Goal: Task Accomplishment & Management: Complete application form

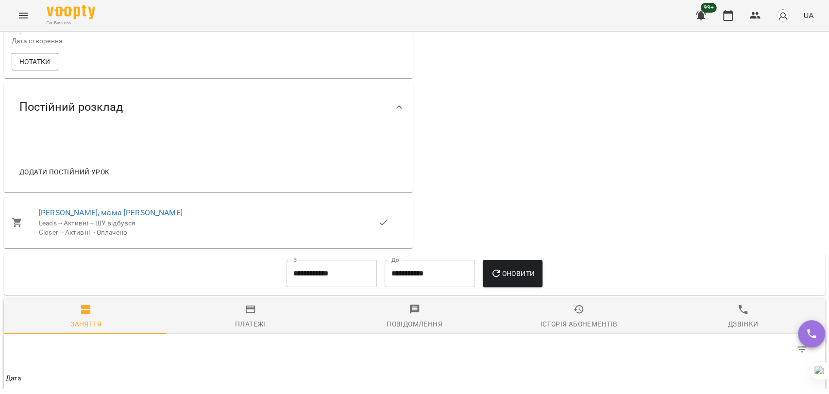
scroll to position [647, 0]
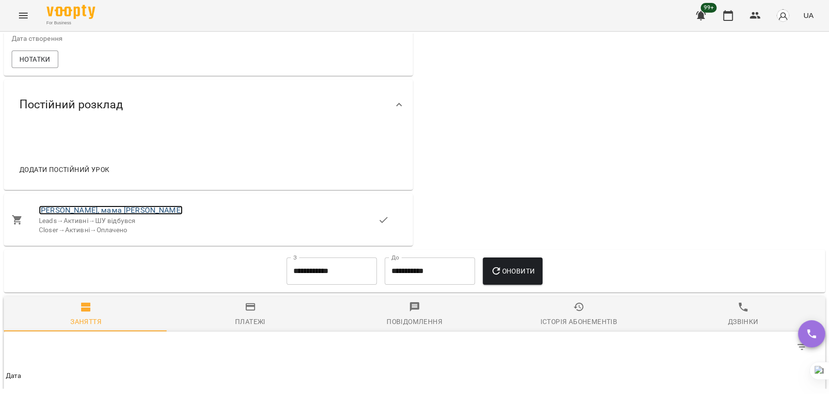
click at [84, 215] on link "[PERSON_NAME], мама [PERSON_NAME]" at bounding box center [111, 209] width 144 height 9
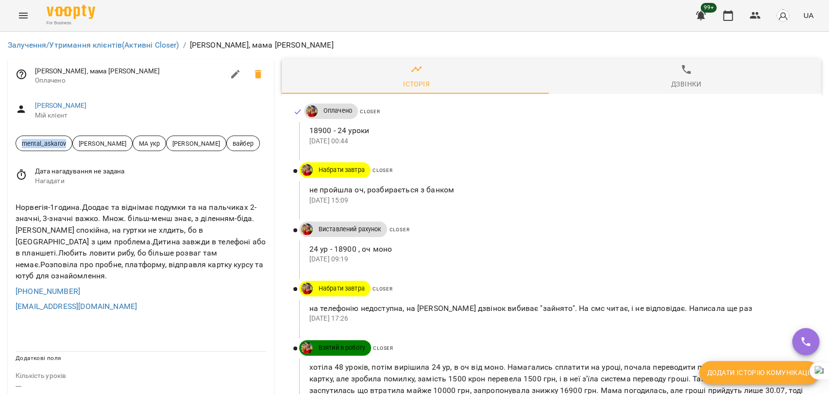
drag, startPoint x: 66, startPoint y: 144, endPoint x: 0, endPoint y: 136, distance: 66.5
copy span "mental_askarov"
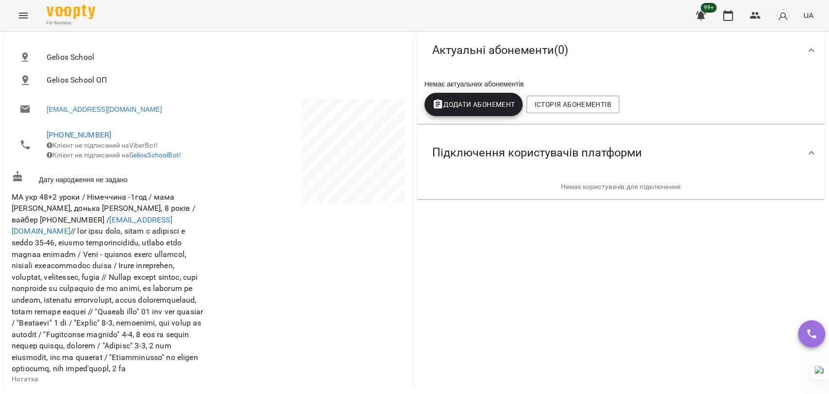
scroll to position [539, 0]
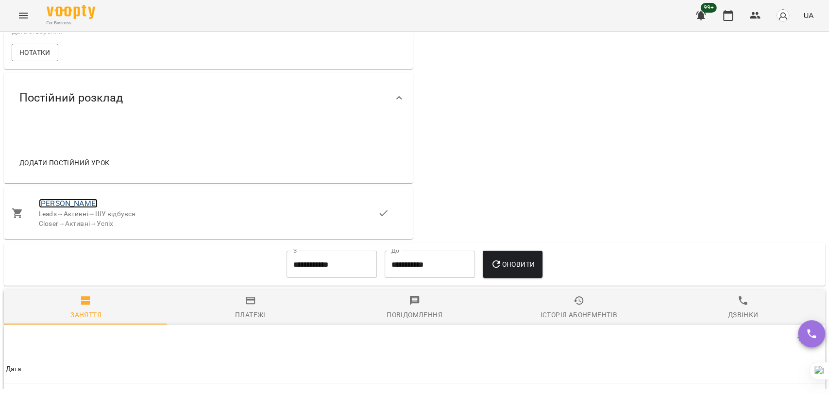
click at [54, 208] on link "Мелех Анна Богданівна" at bounding box center [68, 203] width 59 height 9
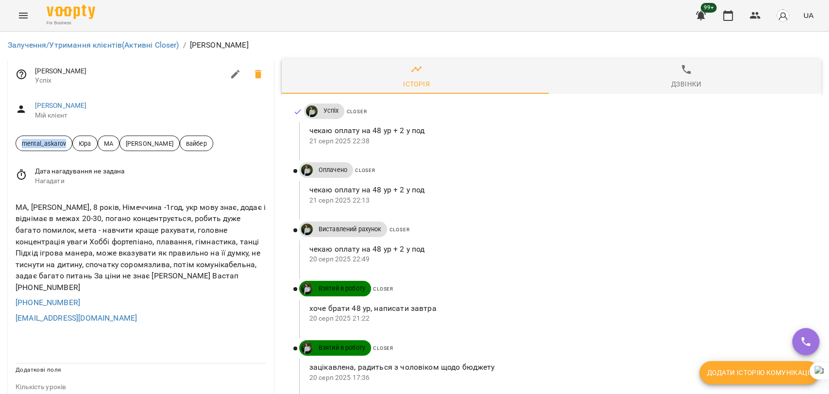
drag, startPoint x: 59, startPoint y: 142, endPoint x: 0, endPoint y: 141, distance: 59.2
copy span "mental_askarov"
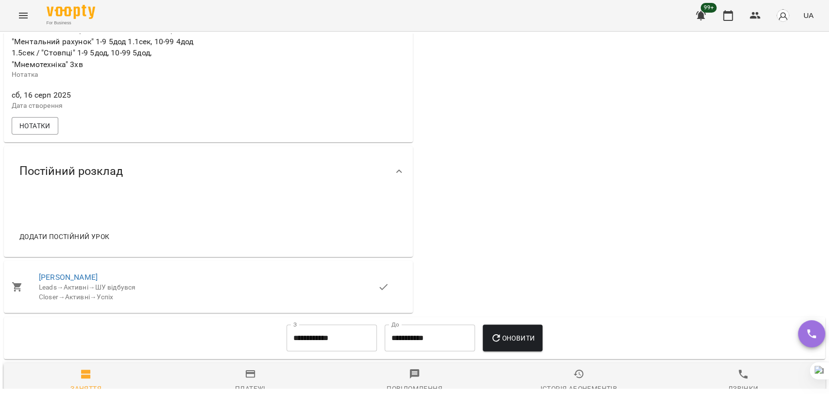
scroll to position [485, 0]
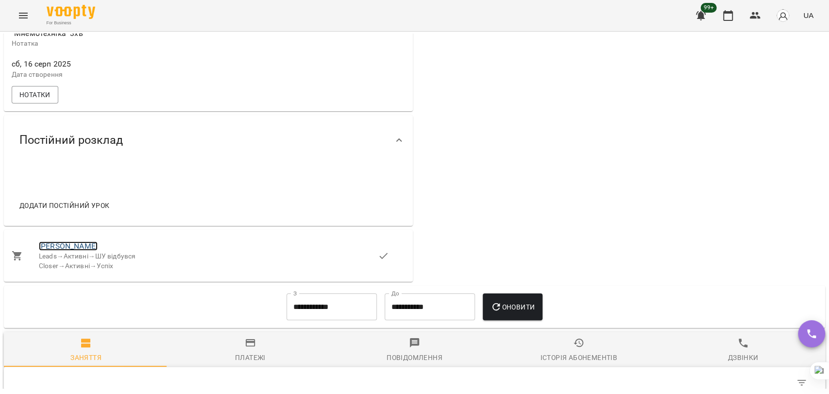
click at [92, 241] on link "Михалевич Любомир Ярославович" at bounding box center [68, 245] width 59 height 9
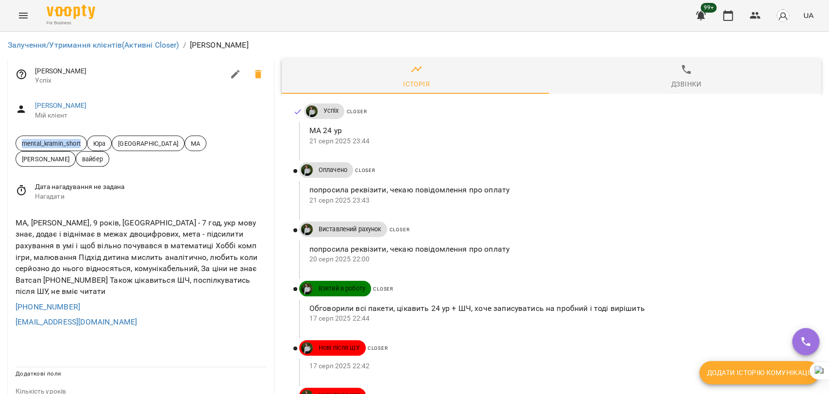
drag, startPoint x: 83, startPoint y: 142, endPoint x: 0, endPoint y: 143, distance: 82.5
copy span "mental_kramin_short"
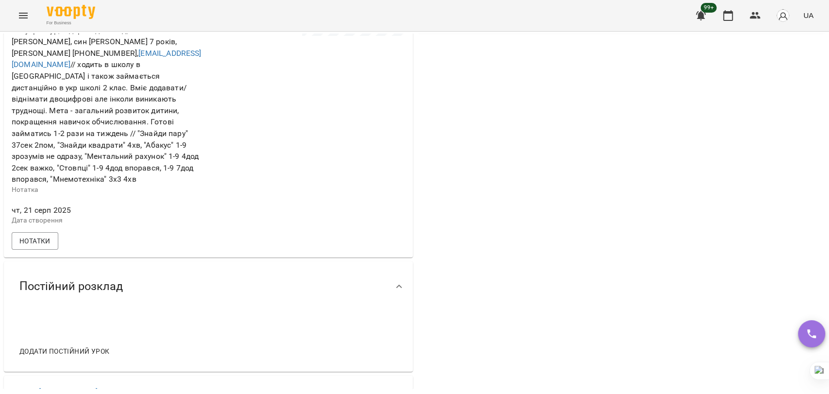
scroll to position [431, 0]
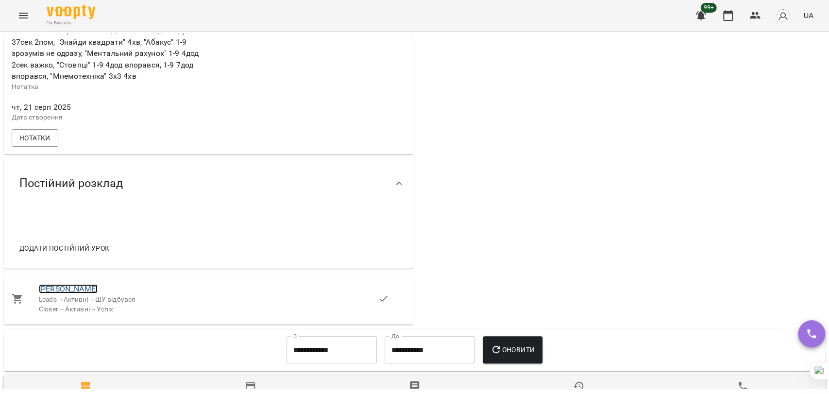
click at [66, 285] on link "Беліченко Северин Назарійович" at bounding box center [68, 288] width 59 height 9
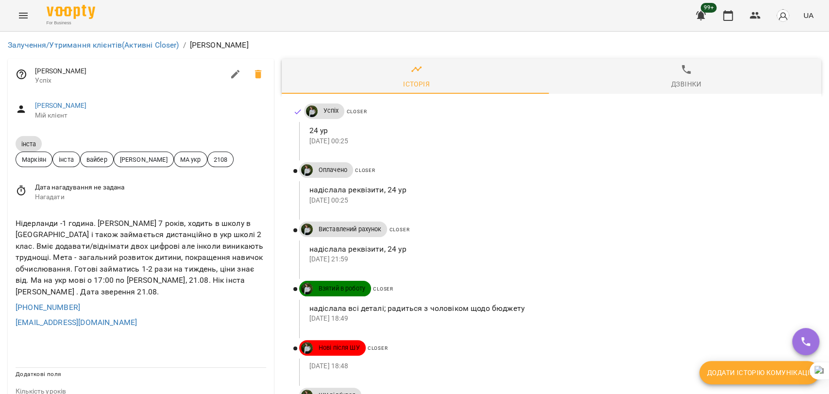
scroll to position [54, 0]
drag, startPoint x: 36, startPoint y: 87, endPoint x: 0, endPoint y: 91, distance: 36.6
copy span "інста"
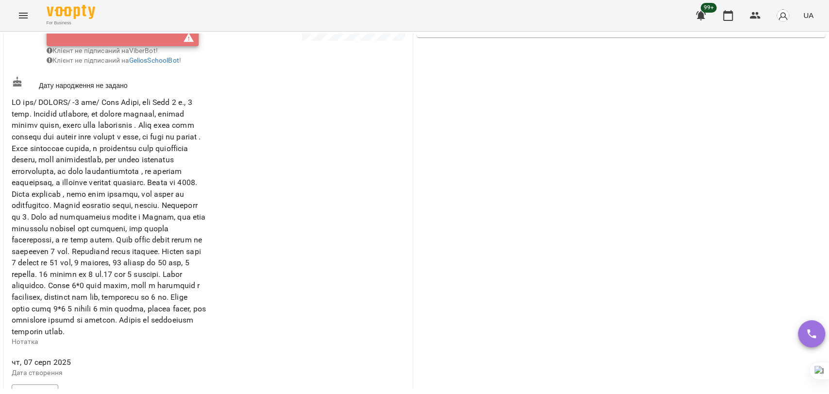
scroll to position [593, 0]
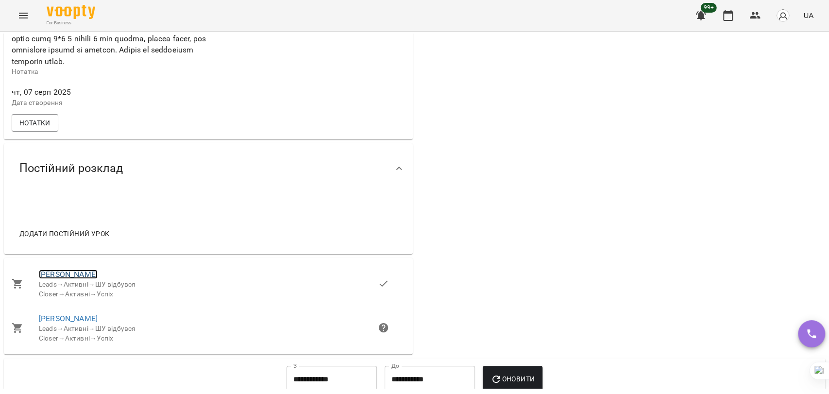
click at [53, 279] on link "[PERSON_NAME]" at bounding box center [68, 273] width 59 height 9
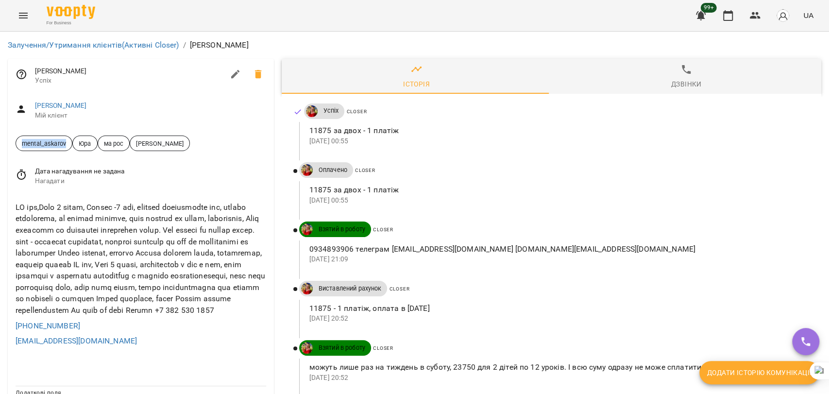
drag, startPoint x: 69, startPoint y: 145, endPoint x: 0, endPoint y: 146, distance: 69.4
copy span "mental_askarov"
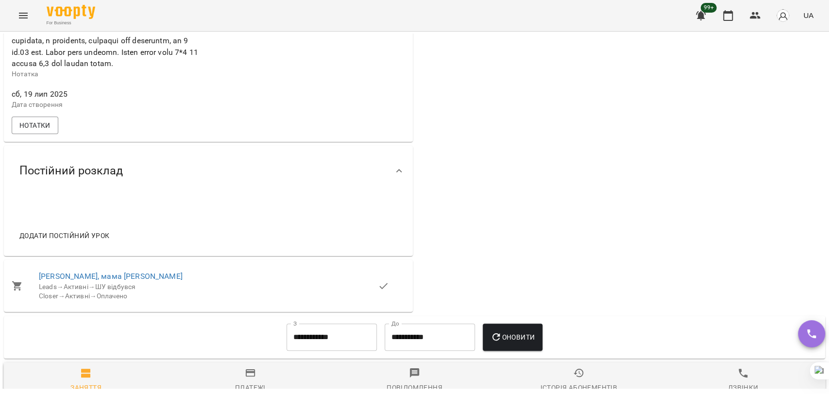
scroll to position [701, 0]
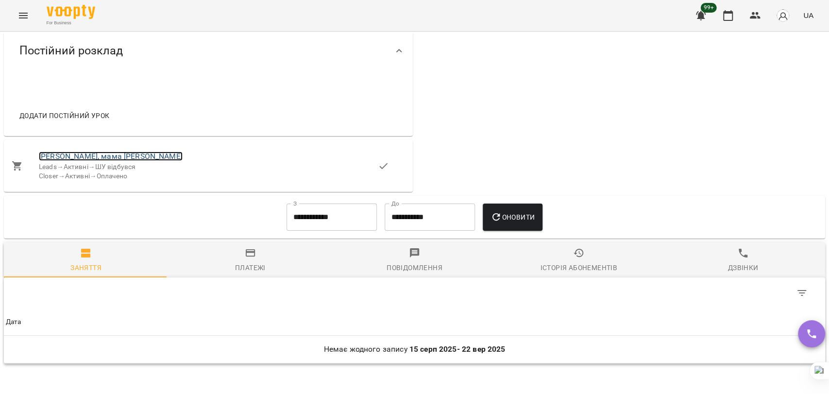
click at [70, 161] on link "Назар, мама Оля" at bounding box center [111, 155] width 144 height 9
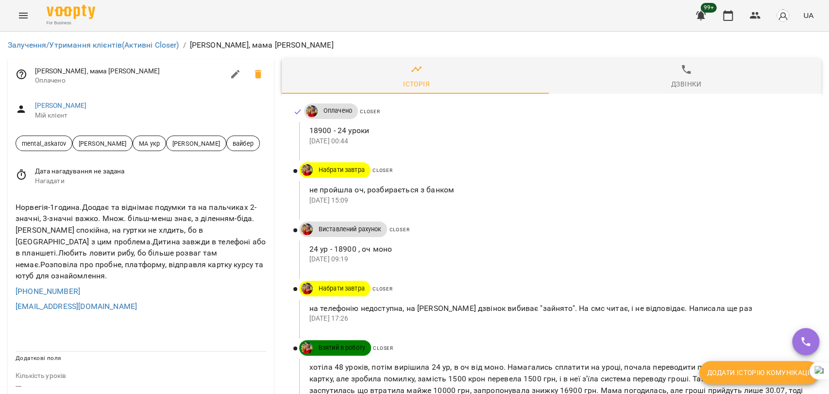
scroll to position [539, 0]
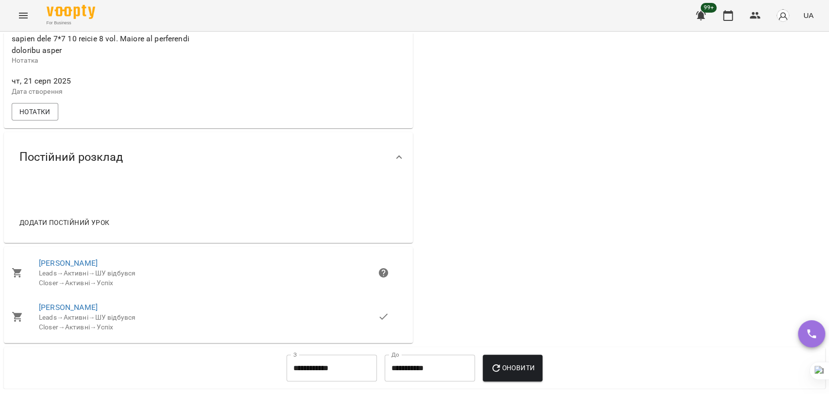
scroll to position [647, 0]
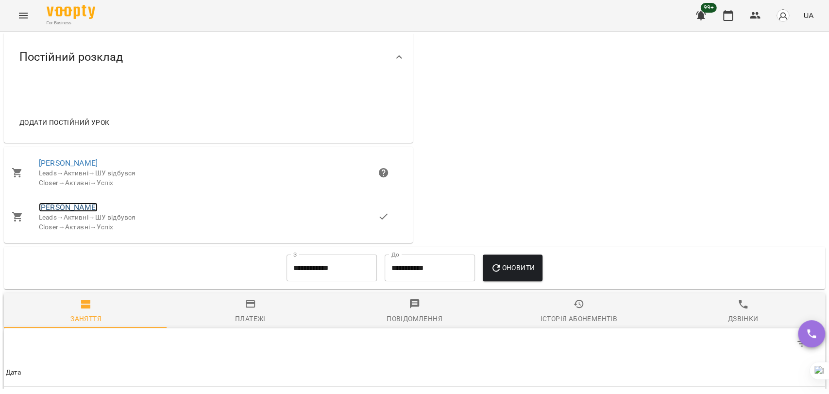
click at [65, 212] on link "[PERSON_NAME]" at bounding box center [68, 206] width 59 height 9
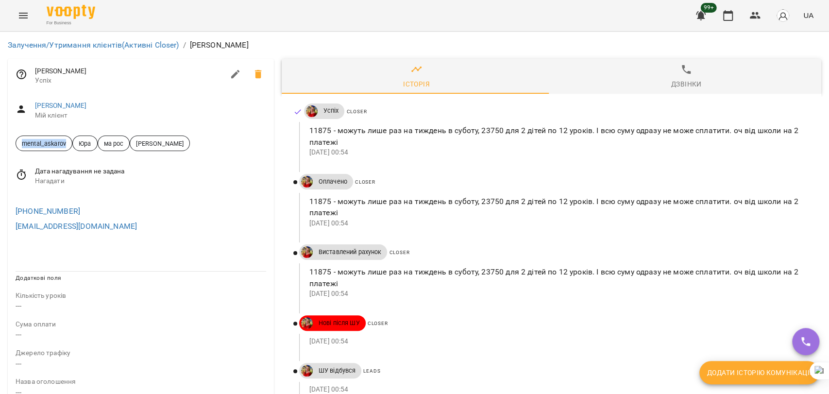
drag, startPoint x: 67, startPoint y: 140, endPoint x: 0, endPoint y: 141, distance: 67.5
click at [0, 141] on div "Залучення/Утримання клієнтів (Активні Closer) / Стужук Гліб Стужук Гліб Успіх С…" at bounding box center [414, 387] width 829 height 710
copy span "mental_askarov"
click at [140, 44] on link "Залучення/Утримання клієнтів (Активні Closer)" at bounding box center [93, 44] width 171 height 9
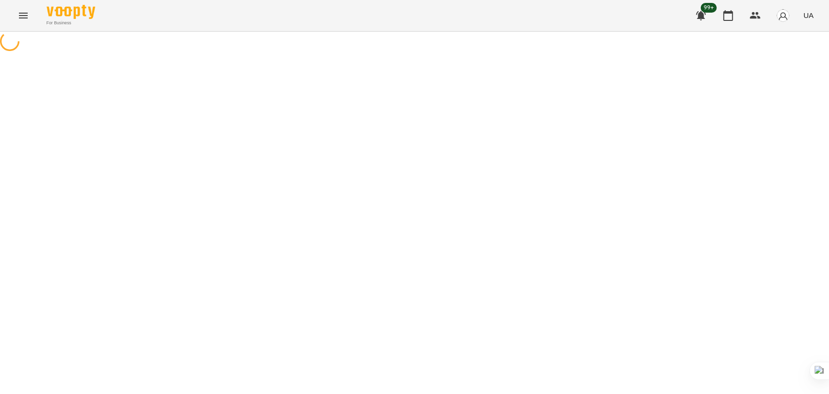
select select "**********"
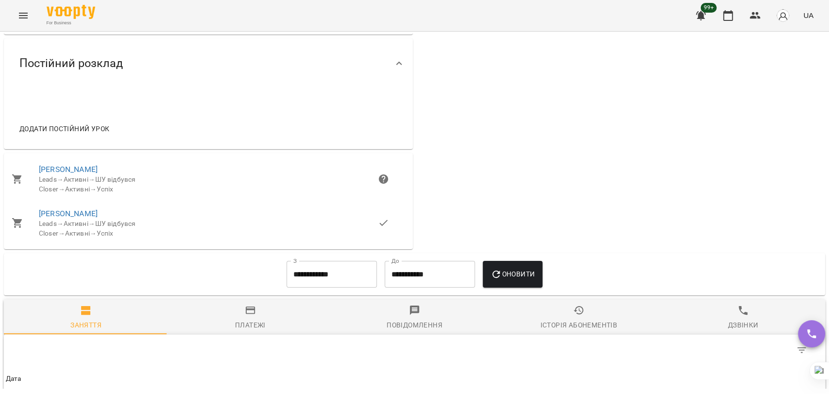
scroll to position [647, 0]
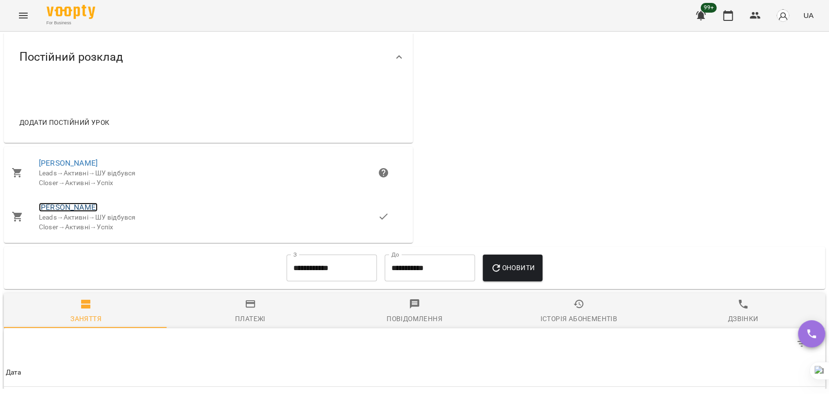
click at [65, 212] on link "Стужук Гліб" at bounding box center [68, 206] width 59 height 9
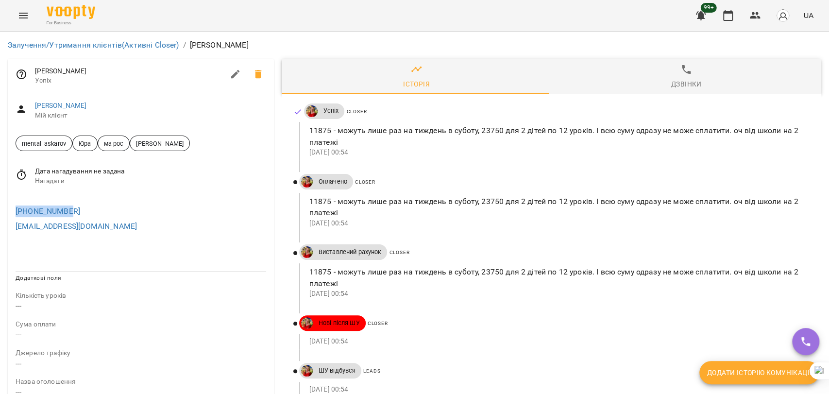
drag, startPoint x: 76, startPoint y: 207, endPoint x: 3, endPoint y: 214, distance: 73.7
click at [3, 214] on div "Залучення/Утримання клієнтів (Активні Closer) / Стужук Гліб Стужук Гліб Успіх С…" at bounding box center [414, 387] width 829 height 710
copy link "+12049526771"
click at [126, 41] on link "Залучення/Утримання клієнтів (Активні Closer)" at bounding box center [93, 44] width 171 height 9
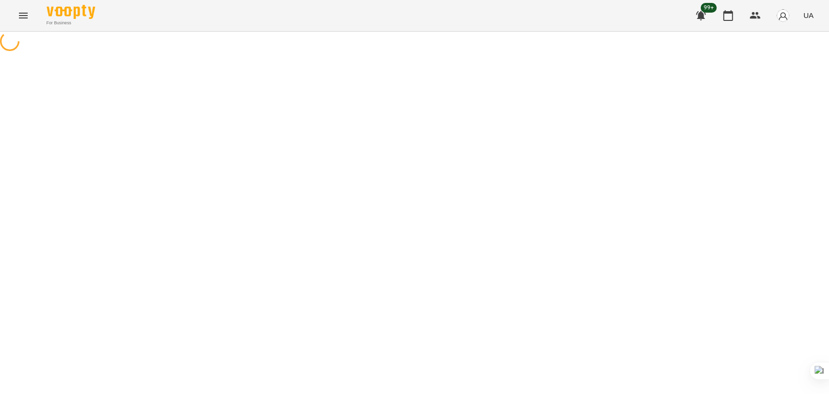
select select "**********"
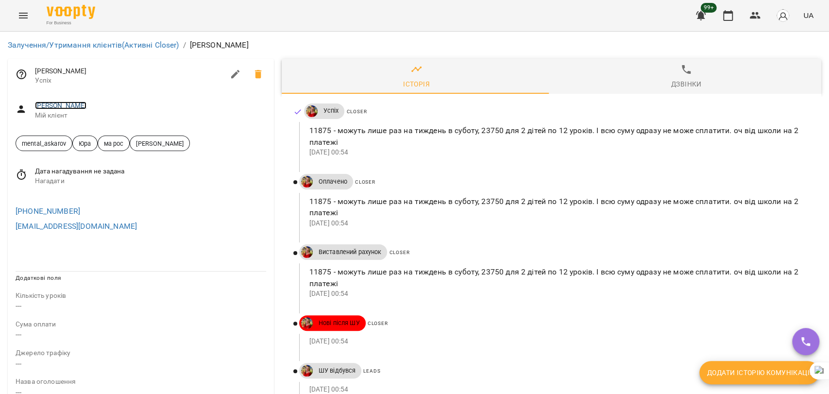
click at [54, 104] on link "Стужук Гліб" at bounding box center [61, 105] width 52 height 8
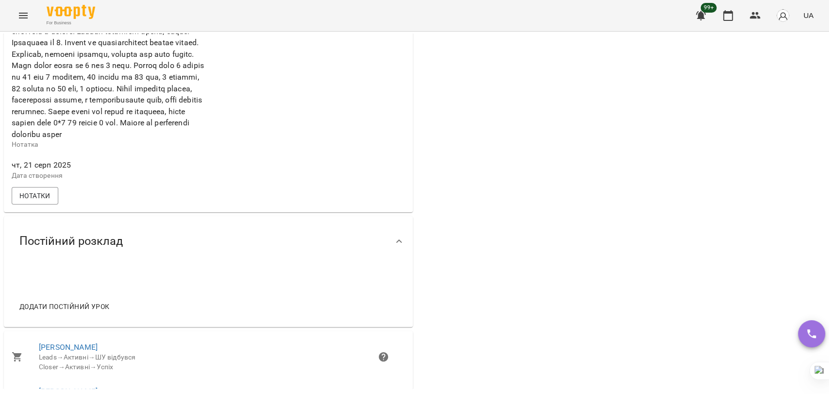
scroll to position [593, 0]
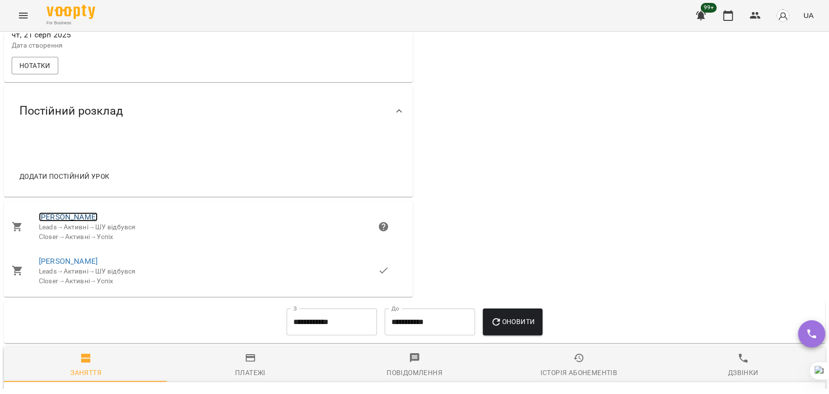
click at [51, 221] on link "Ольга" at bounding box center [68, 216] width 59 height 9
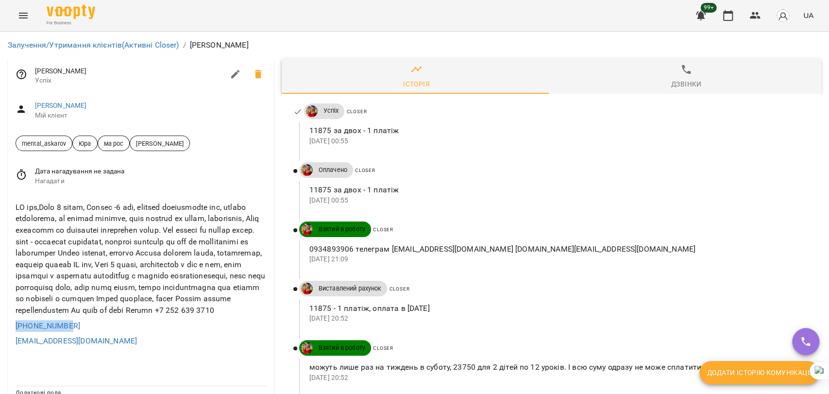
drag, startPoint x: 60, startPoint y: 335, endPoint x: 0, endPoint y: 343, distance: 60.2
copy link "+12049526771"
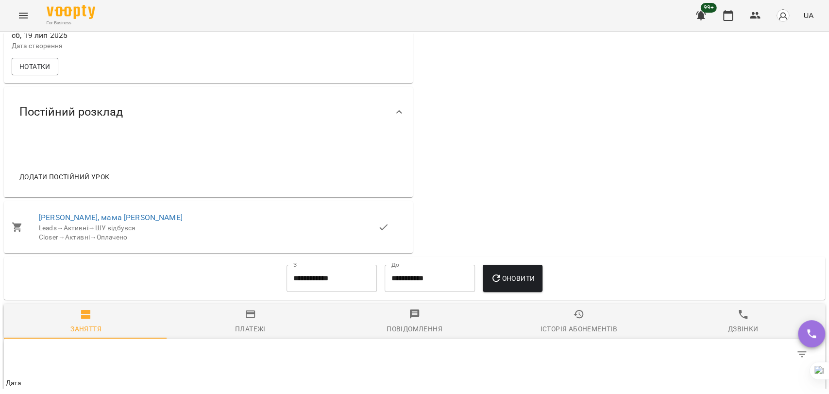
scroll to position [647, 0]
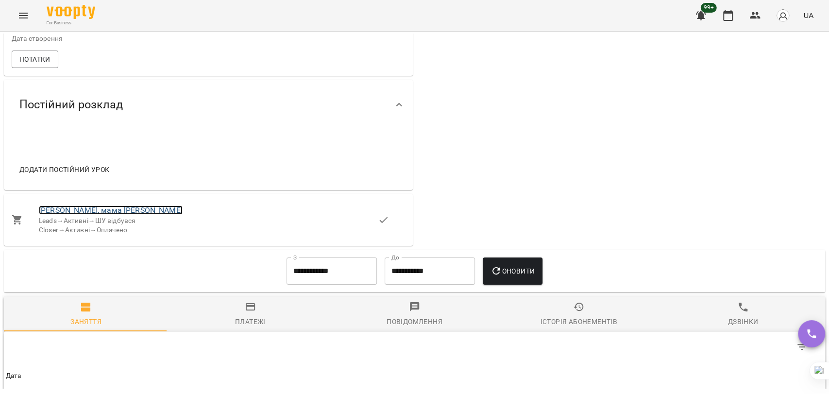
click at [81, 215] on link "[PERSON_NAME], мама [PERSON_NAME]" at bounding box center [111, 209] width 144 height 9
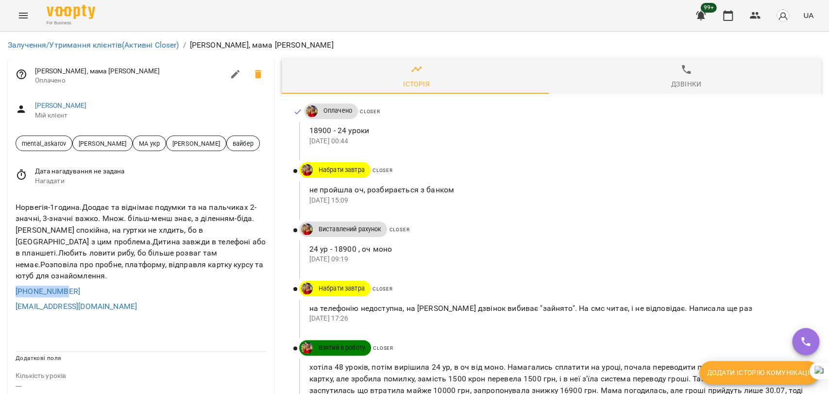
drag, startPoint x: 70, startPoint y: 279, endPoint x: 0, endPoint y: 287, distance: 70.3
copy link "[PHONE_NUMBER]"
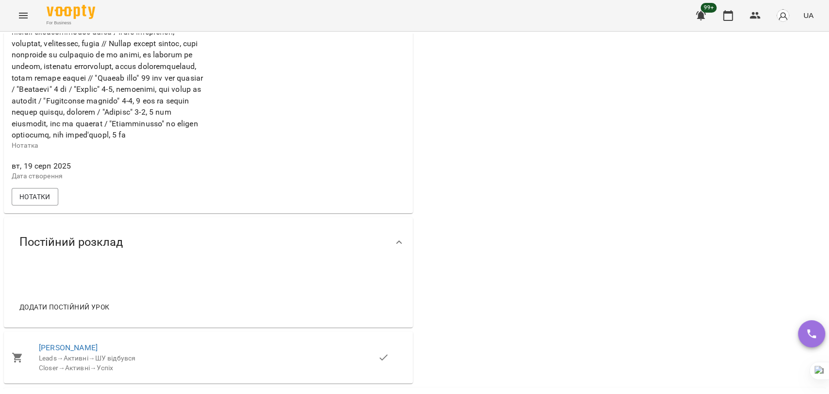
scroll to position [485, 0]
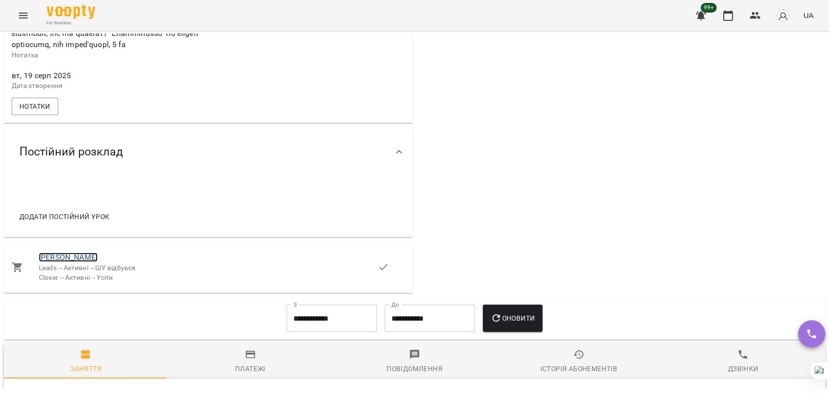
click at [78, 263] on span "Мелех Анна Богданівна" at bounding box center [208, 257] width 339 height 12
click at [76, 262] on link "Мелех Анна Богданівна" at bounding box center [68, 256] width 59 height 9
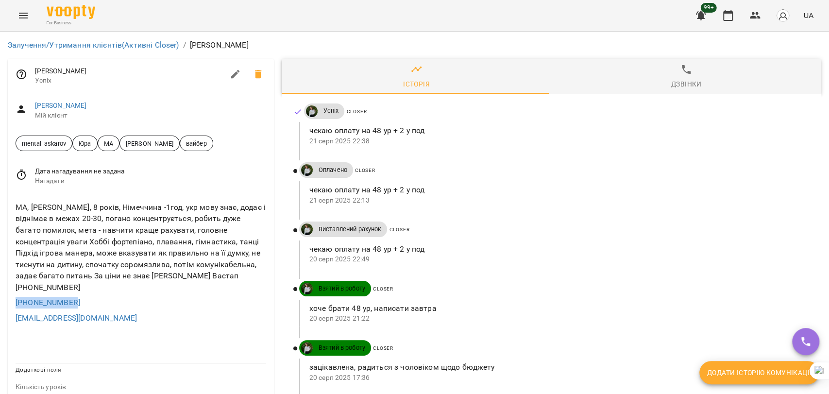
drag, startPoint x: 74, startPoint y: 285, endPoint x: 8, endPoint y: 290, distance: 66.2
click at [8, 290] on div "МА, Анна, 8 років, Німеччина -1год, укр мову знає, додає і віднімає в межах 20-…" at bounding box center [141, 263] width 266 height 138
copy link "+491745739978"
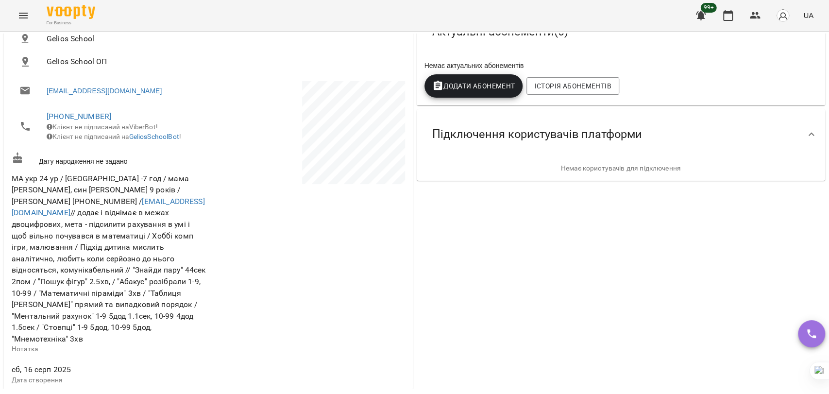
scroll to position [377, 0]
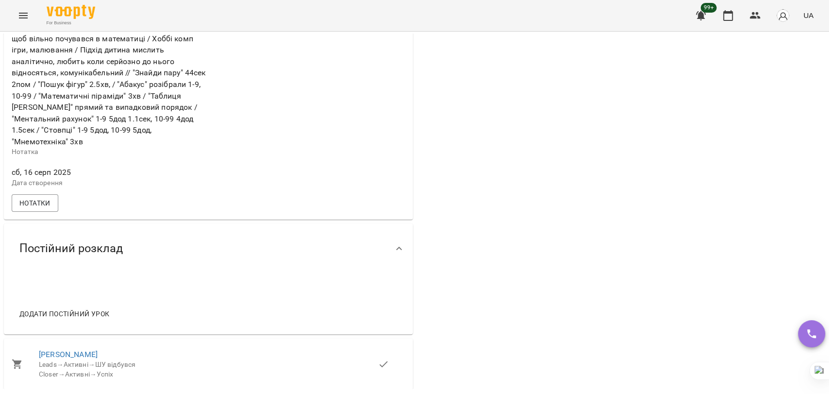
drag, startPoint x: 74, startPoint y: 343, endPoint x: 74, endPoint y: 349, distance: 5.8
click at [74, 349] on span "Михалевич Любомир Ярославович" at bounding box center [208, 355] width 339 height 12
click at [73, 352] on link "Михалевич Любомир Ярославович" at bounding box center [68, 354] width 59 height 9
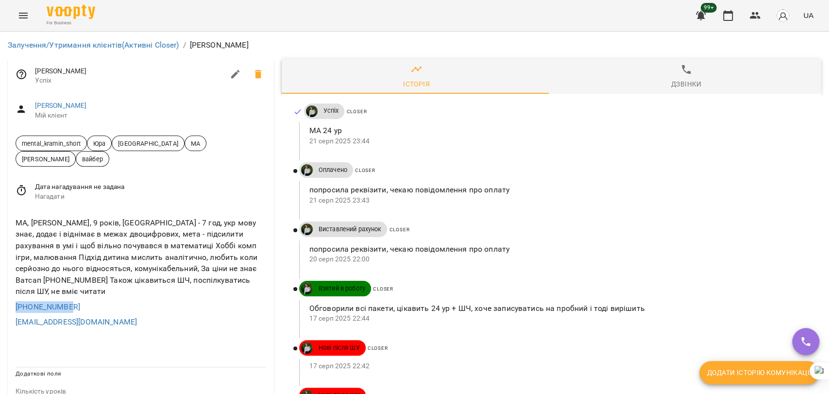
drag, startPoint x: 77, startPoint y: 288, endPoint x: 0, endPoint y: 295, distance: 77.0
copy link "+14384977728"
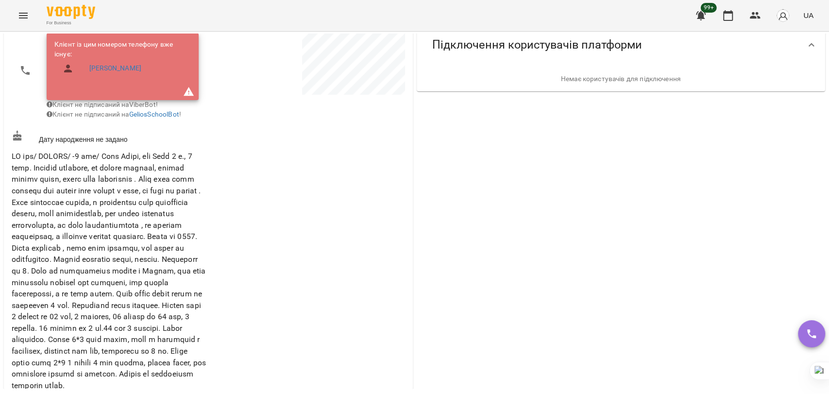
scroll to position [593, 0]
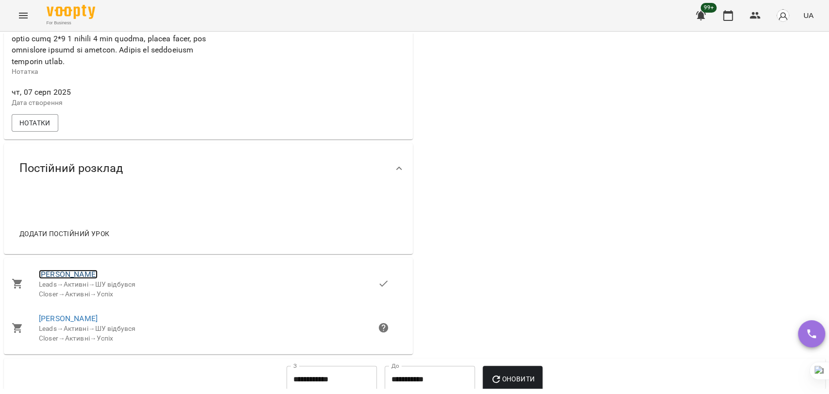
click at [50, 279] on link "[PERSON_NAME]" at bounding box center [68, 273] width 59 height 9
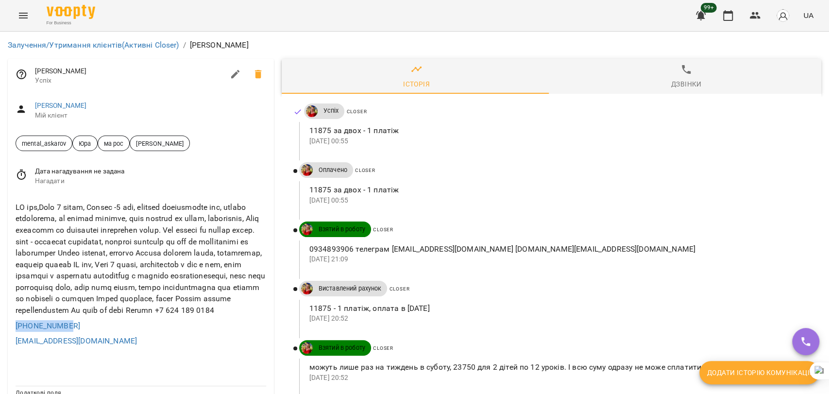
drag, startPoint x: 79, startPoint y: 337, endPoint x: 4, endPoint y: 335, distance: 75.3
copy link "[PHONE_NUMBER]"
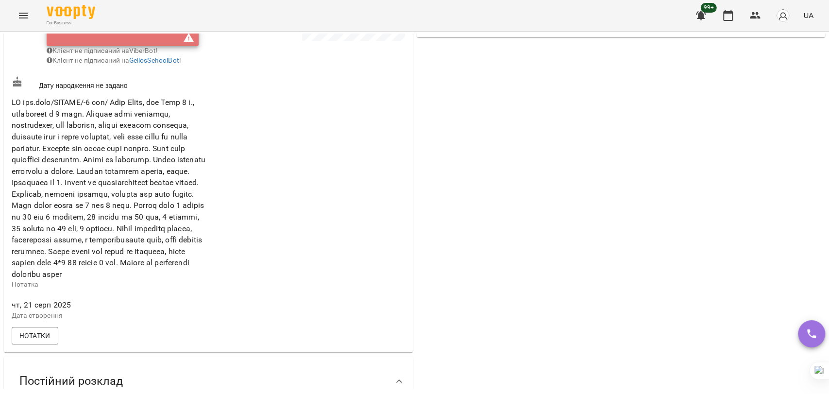
scroll to position [647, 0]
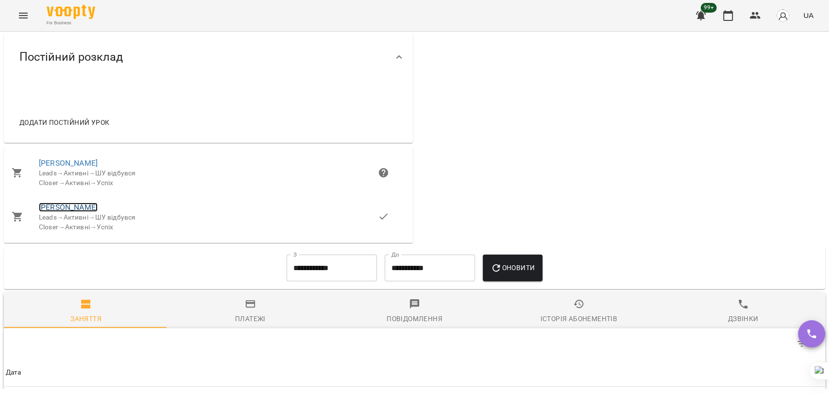
click at [76, 212] on link "[PERSON_NAME]" at bounding box center [68, 206] width 59 height 9
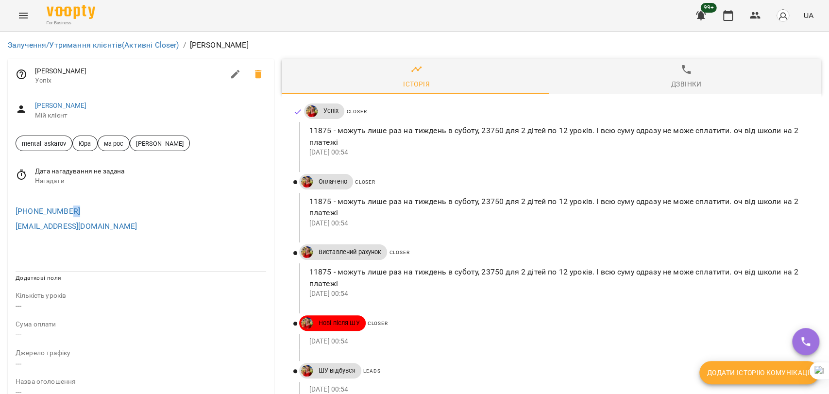
drag, startPoint x: 72, startPoint y: 213, endPoint x: 0, endPoint y: 219, distance: 72.7
click at [0, 219] on div "Залучення/Утримання клієнтів (Активні Closer) / Стужук Гліб Стужук Гліб Успіх С…" at bounding box center [414, 387] width 829 height 710
drag, startPoint x: 10, startPoint y: 208, endPoint x: 81, endPoint y: 205, distance: 71.4
click at [81, 205] on div "+12049526771 olya.stuzhuk@icloud.com" at bounding box center [141, 217] width 266 height 46
copy link "+12049526771"
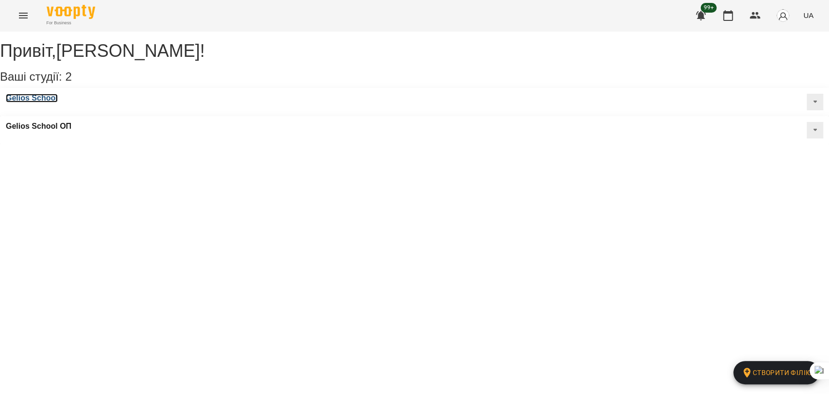
click at [44, 102] on h3 "Gelios School" at bounding box center [32, 98] width 52 height 9
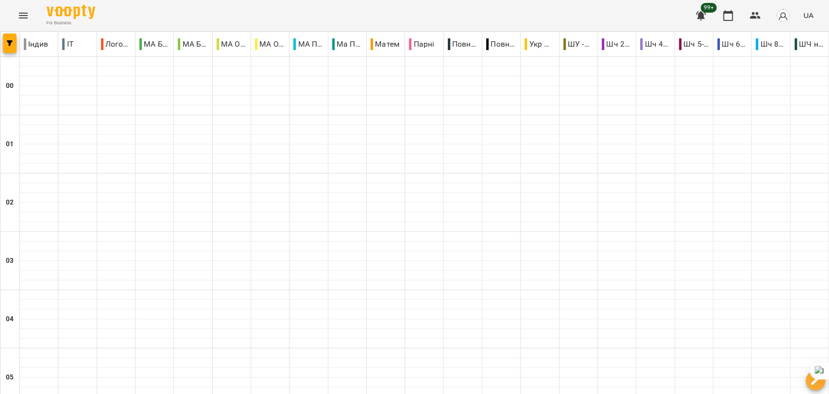
click at [28, 12] on icon "Menu" at bounding box center [23, 16] width 12 height 12
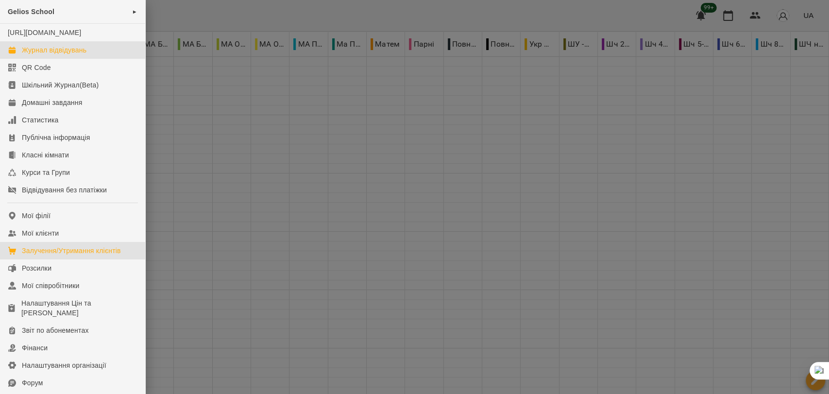
click at [40, 252] on link "Залучення/Утримання клієнтів" at bounding box center [72, 250] width 145 height 17
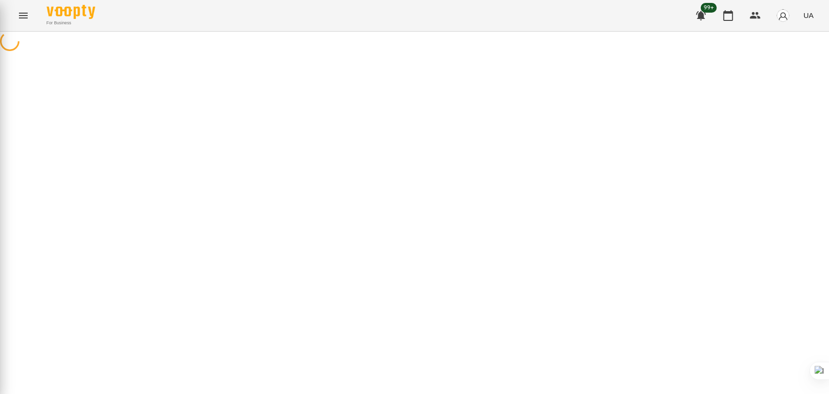
select select "**********"
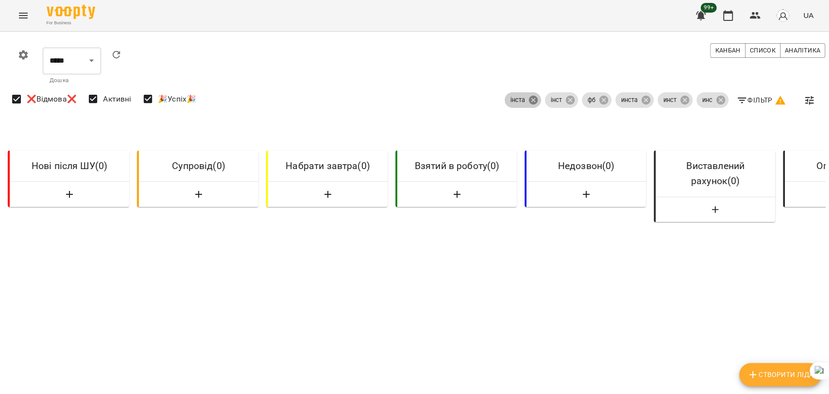
click at [528, 101] on icon at bounding box center [532, 100] width 9 height 9
click at [565, 102] on icon at bounding box center [569, 100] width 9 height 9
click at [587, 100] on span "фб" at bounding box center [591, 100] width 19 height 9
click at [598, 102] on icon at bounding box center [603, 100] width 11 height 11
drag, startPoint x: 638, startPoint y: 100, endPoint x: 653, endPoint y: 103, distance: 15.4
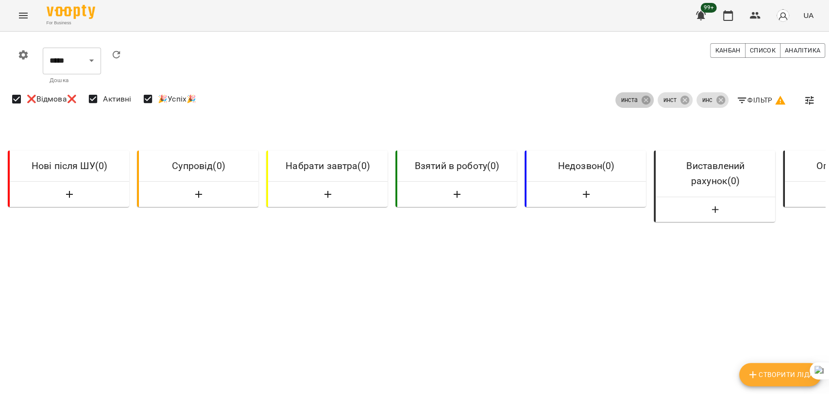
click at [641, 100] on icon at bounding box center [645, 100] width 9 height 9
click at [679, 100] on icon at bounding box center [684, 100] width 11 height 11
click at [716, 101] on icon at bounding box center [720, 100] width 9 height 9
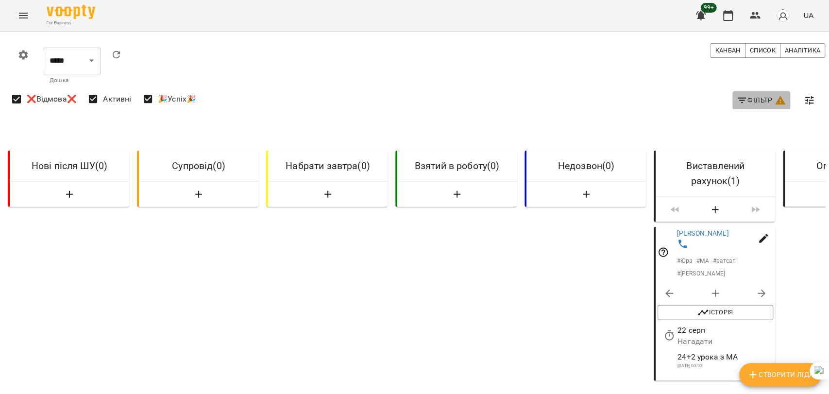
click at [752, 97] on span "Фільтр" at bounding box center [761, 100] width 50 height 12
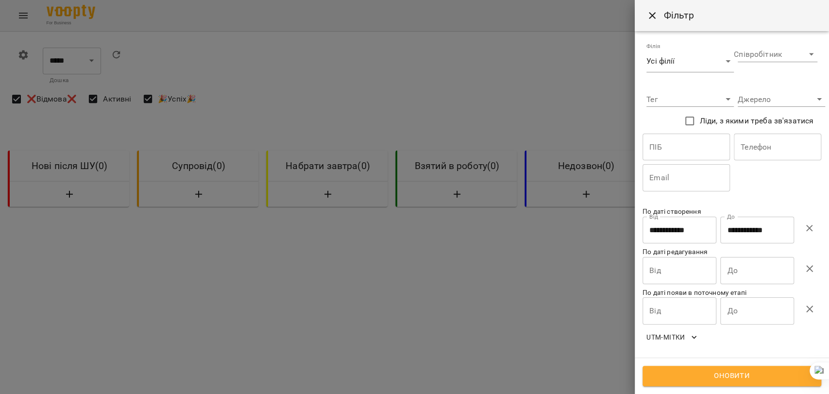
click at [807, 225] on icon "button" at bounding box center [809, 228] width 7 height 7
click at [756, 150] on input "text" at bounding box center [777, 146] width 87 height 27
paste input "**********"
type input "**********"
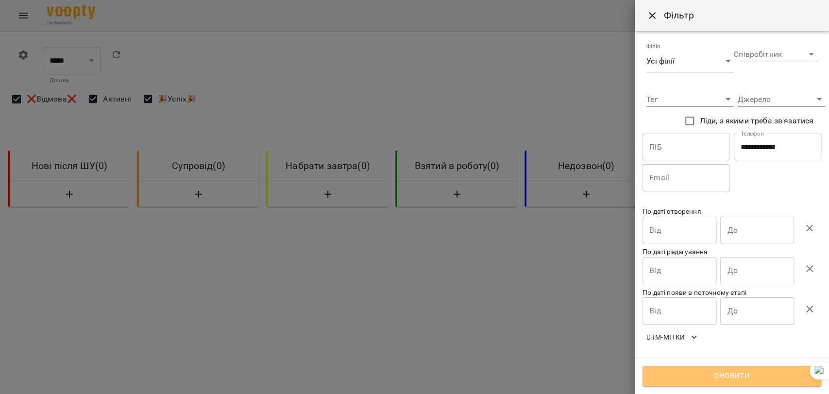
click at [757, 379] on span "Оновити" at bounding box center [731, 375] width 157 height 13
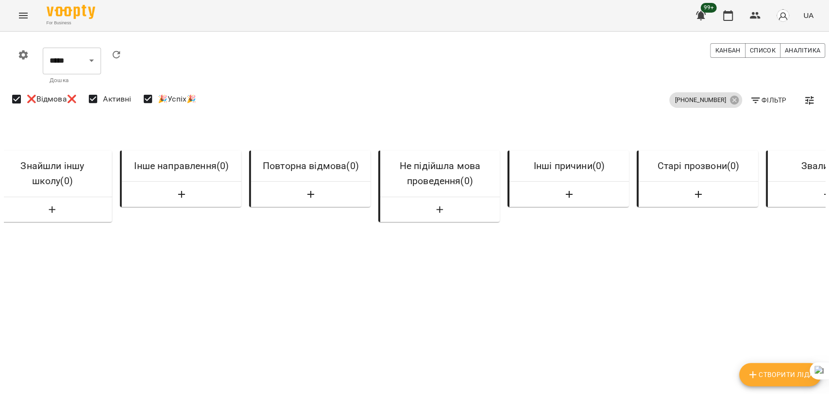
scroll to position [0, 2028]
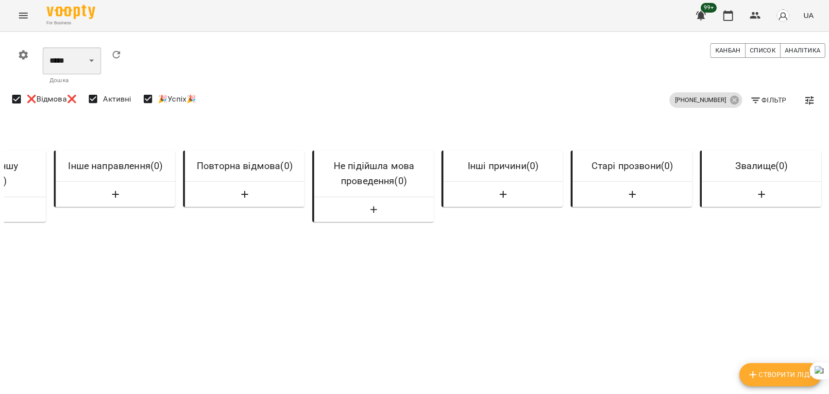
click at [65, 54] on select "***** ******** ****** ********" at bounding box center [72, 60] width 58 height 27
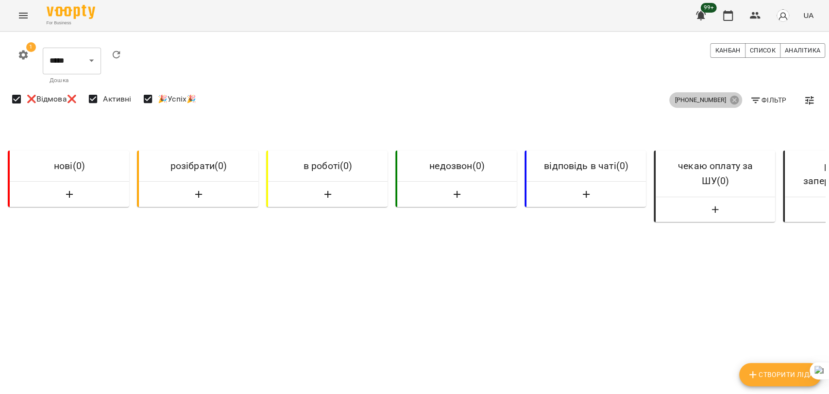
drag, startPoint x: 725, startPoint y: 102, endPoint x: 739, endPoint y: 101, distance: 14.1
click at [729, 101] on icon at bounding box center [734, 100] width 11 height 11
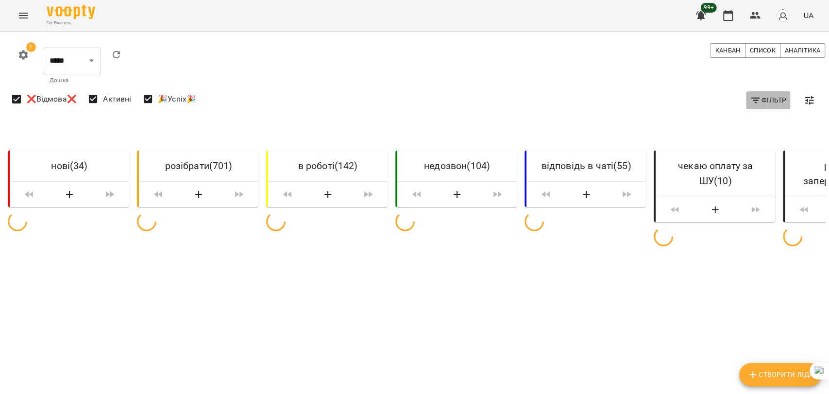
click at [763, 100] on span "Фільтр" at bounding box center [768, 100] width 36 height 12
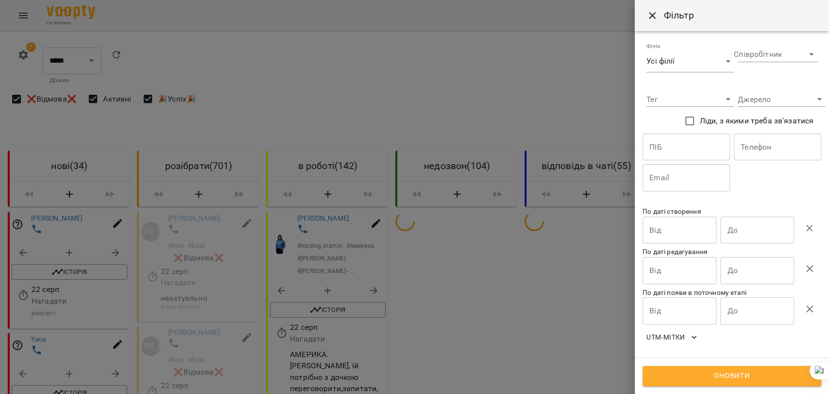
click at [776, 153] on input "text" at bounding box center [777, 146] width 87 height 27
paste input "**********"
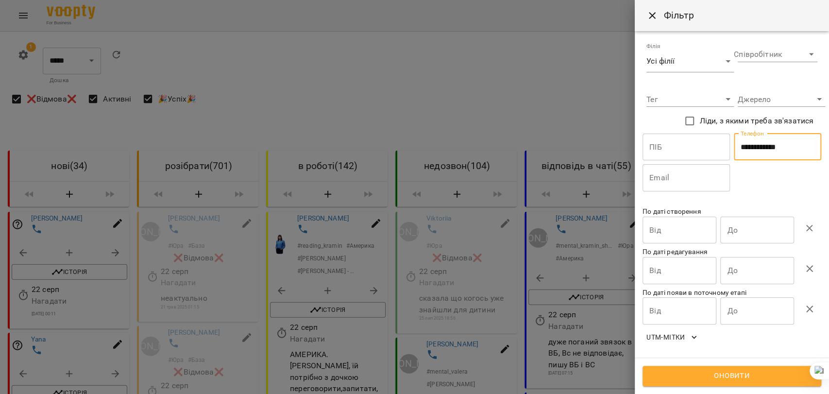
type input "**********"
click at [775, 374] on span "Оновити" at bounding box center [731, 375] width 157 height 13
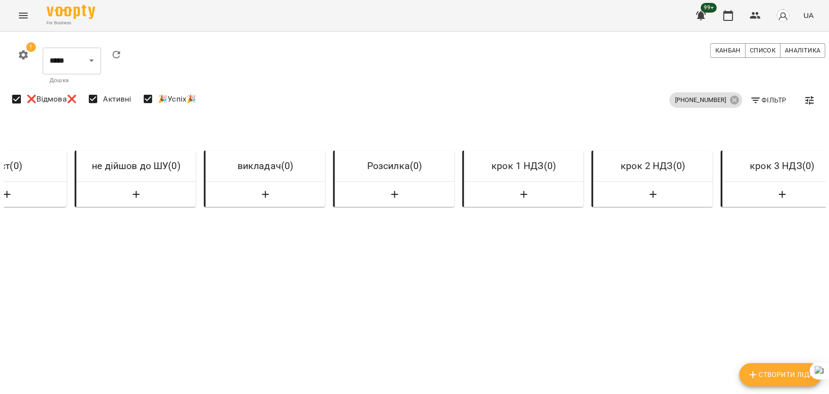
scroll to position [0, 3578]
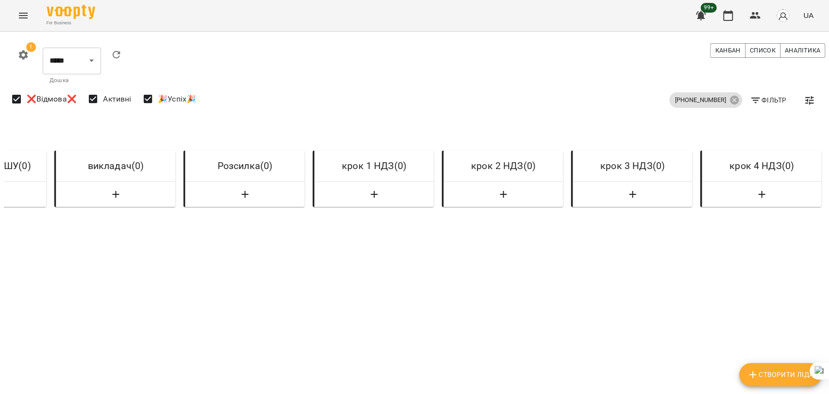
click at [771, 363] on button "Створити Ліда" at bounding box center [780, 374] width 82 height 23
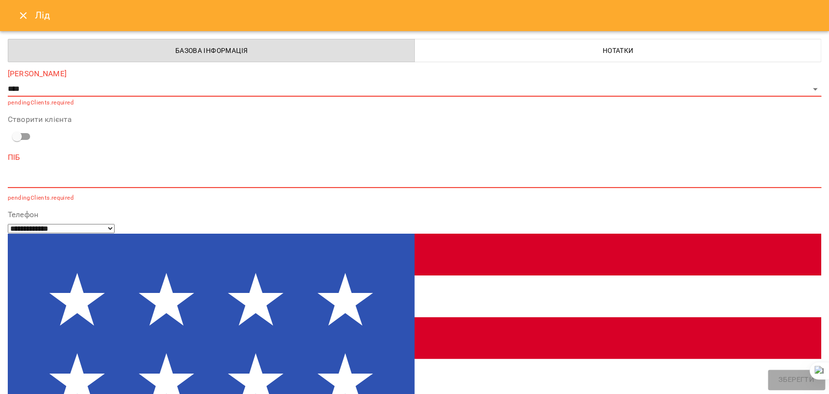
paste input "**********"
select select "**"
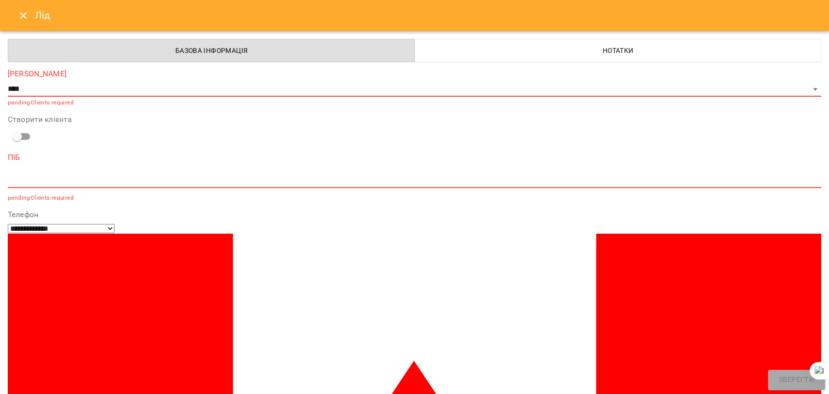
type input "**********"
click at [42, 182] on textarea at bounding box center [414, 179] width 813 height 9
paste textarea "*******"
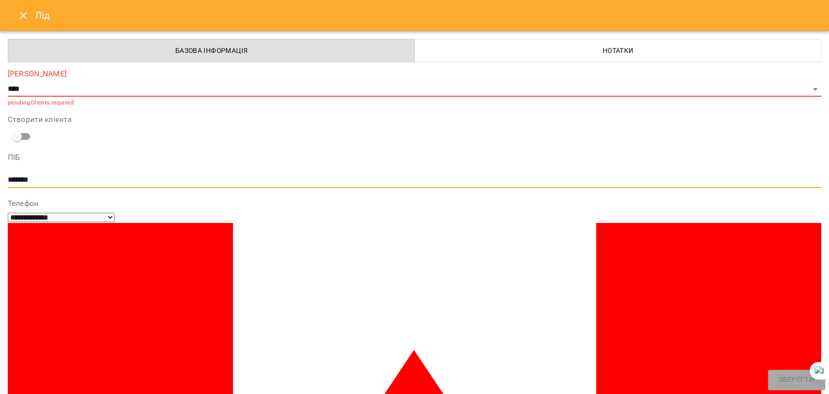
type textarea "*******"
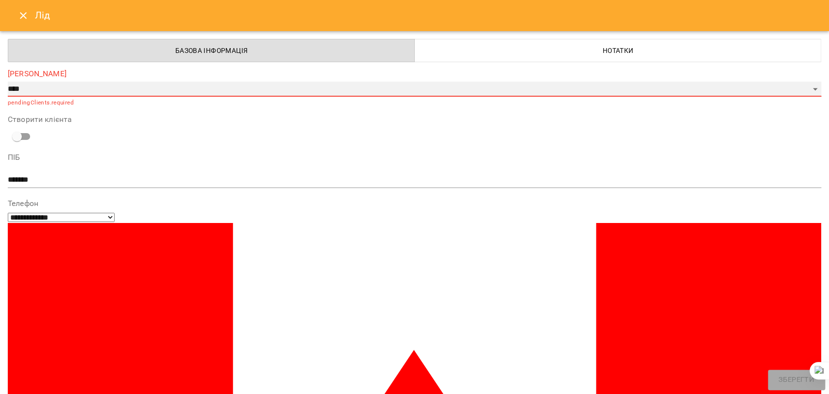
click at [23, 85] on select "**********" at bounding box center [414, 90] width 813 height 16
select select "*"
click at [8, 82] on select "**********" at bounding box center [414, 90] width 813 height 16
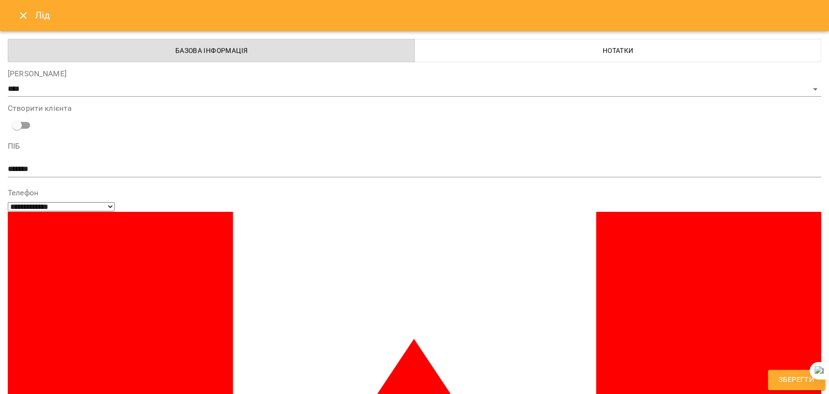
scroll to position [56, 0]
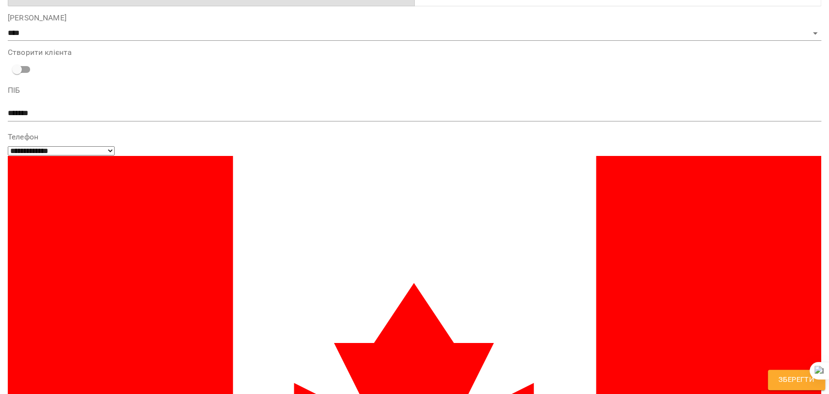
paste input "**********"
type input "**********"
drag, startPoint x: 98, startPoint y: 254, endPoint x: 271, endPoint y: 289, distance: 176.8
drag, startPoint x: 795, startPoint y: 374, endPoint x: 278, endPoint y: 173, distance: 554.9
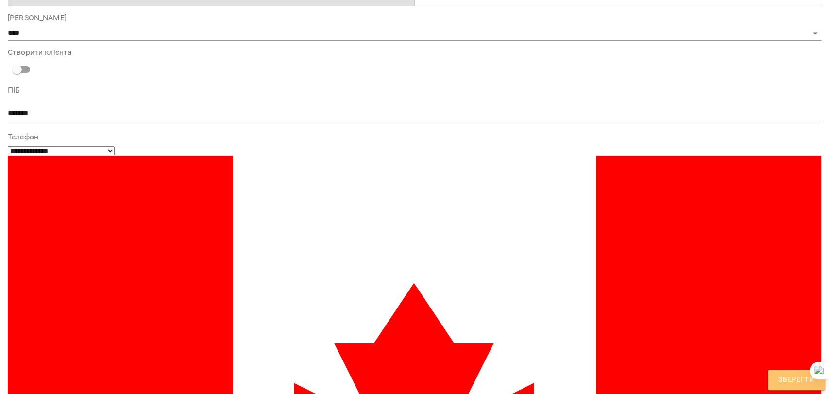
click at [795, 374] on span "Зберегти" at bounding box center [796, 379] width 36 height 13
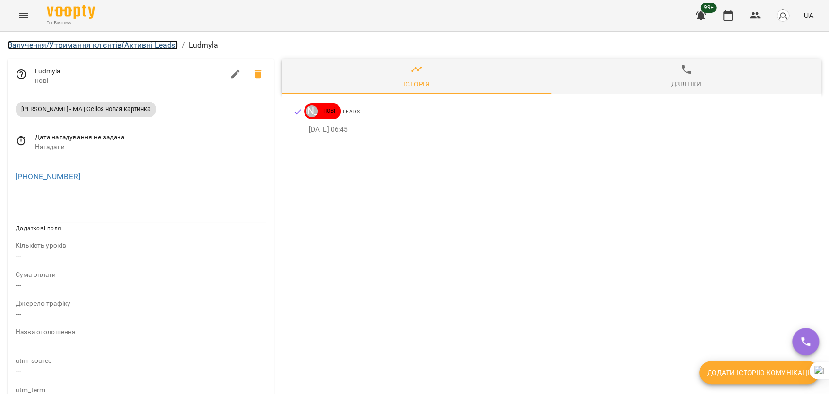
drag, startPoint x: 153, startPoint y: 43, endPoint x: 183, endPoint y: 5, distance: 48.4
click at [153, 42] on link "Залучення/Утримання клієнтів (Активні Leads)" at bounding box center [93, 44] width 170 height 9
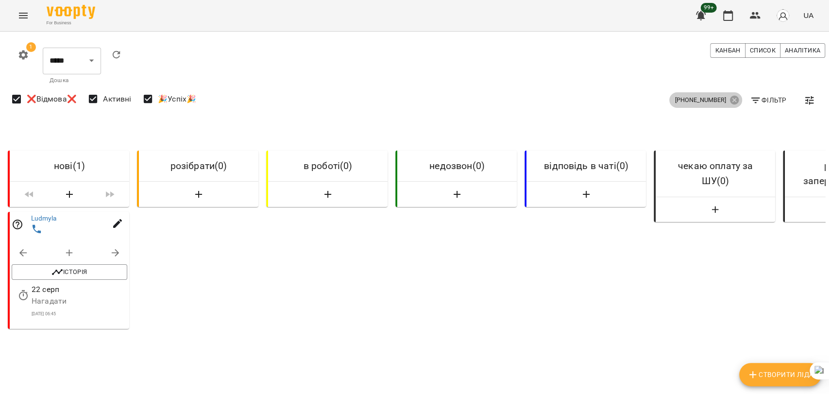
click at [720, 100] on span "+15873784588" at bounding box center [700, 100] width 63 height 9
click at [730, 97] on icon at bounding box center [734, 100] width 9 height 9
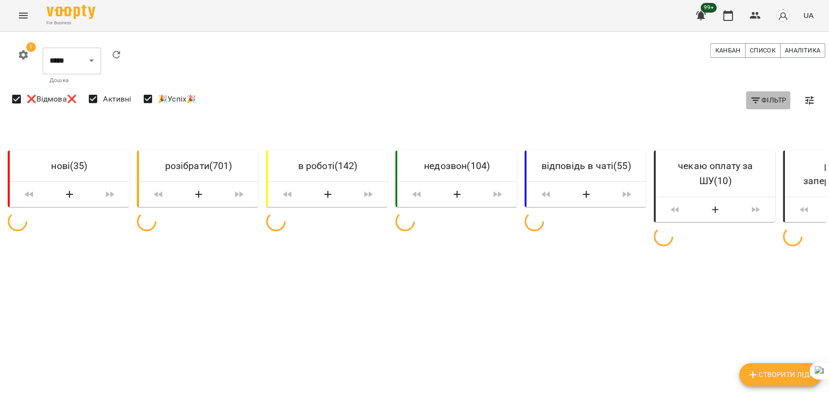
click at [758, 98] on span "Фільтр" at bounding box center [768, 100] width 36 height 12
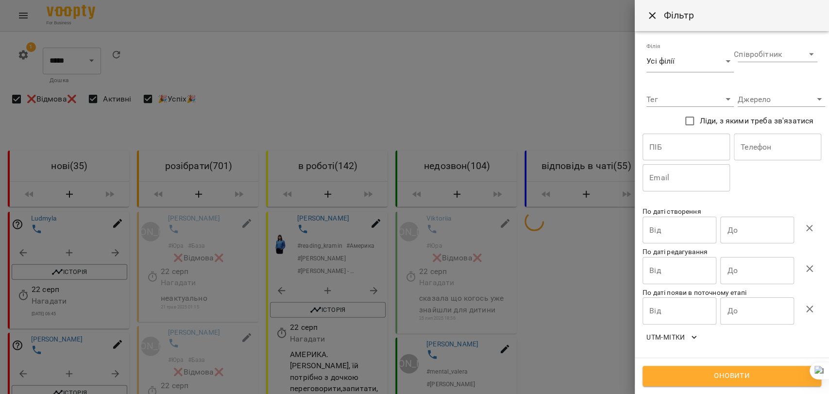
click at [769, 153] on input "text" at bounding box center [777, 146] width 87 height 27
paste input "**********"
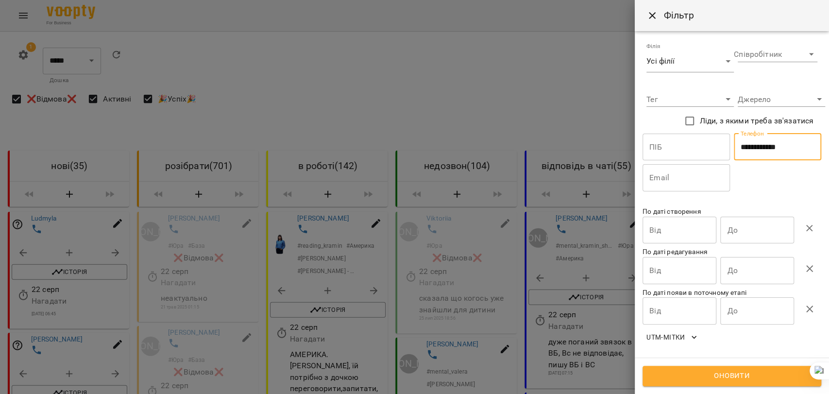
type input "**********"
click at [741, 378] on span "Оновити" at bounding box center [731, 375] width 157 height 13
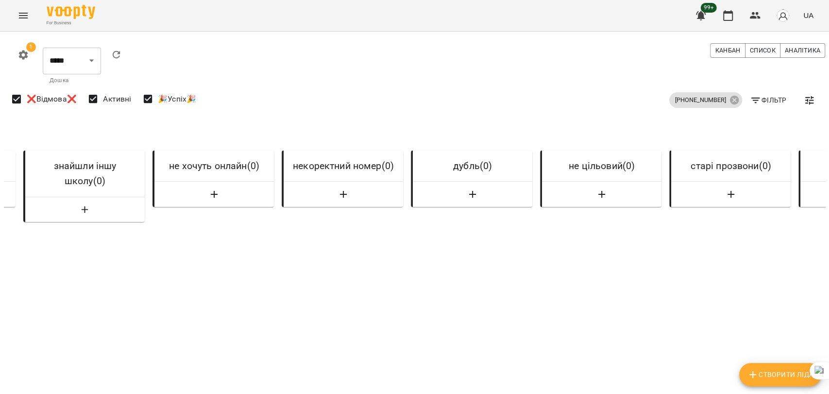
scroll to position [0, 3578]
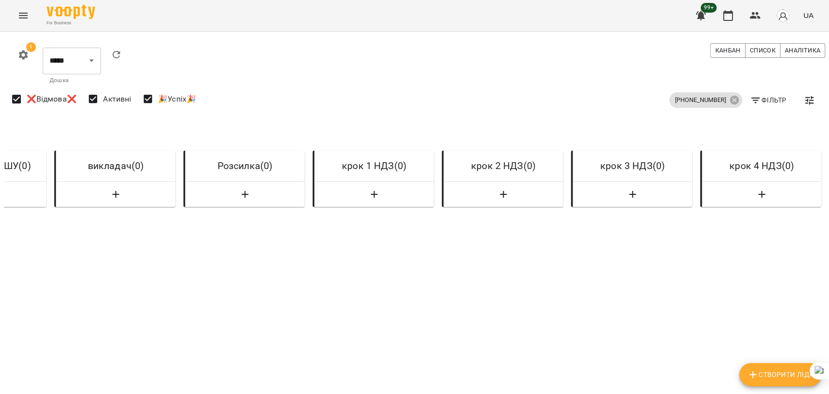
click at [777, 376] on span "Створити Ліда" at bounding box center [780, 374] width 67 height 12
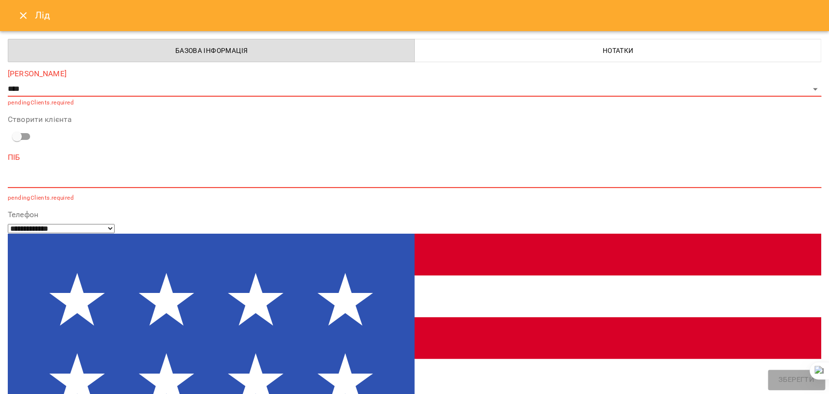
paste input "**********"
select select "**"
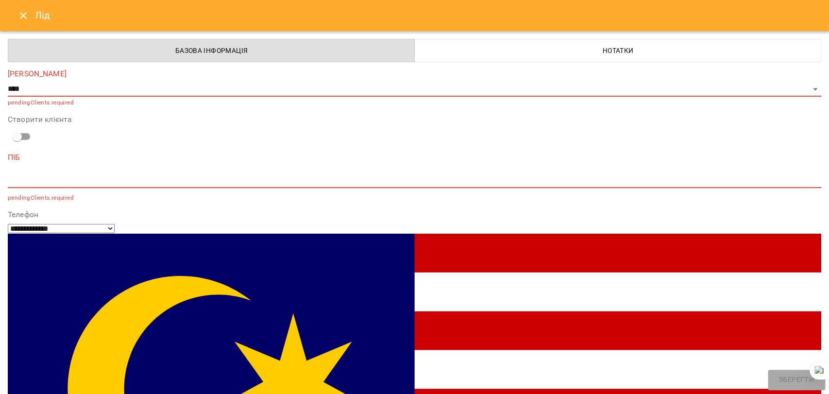
type input "**********"
click at [93, 179] on textarea at bounding box center [414, 179] width 813 height 9
paste textarea "**********"
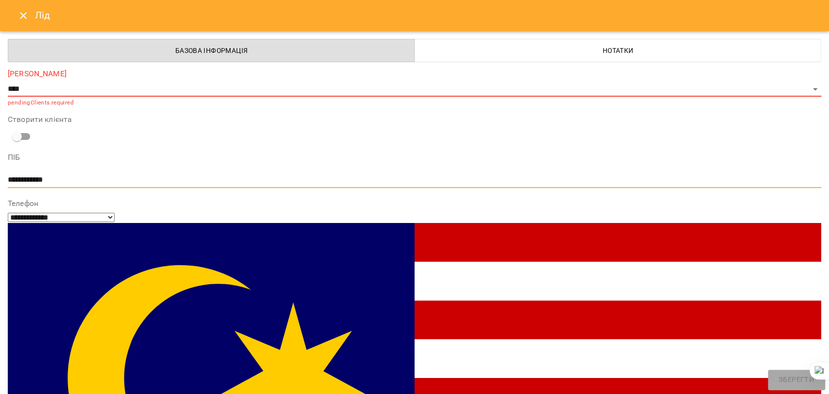
type textarea "**********"
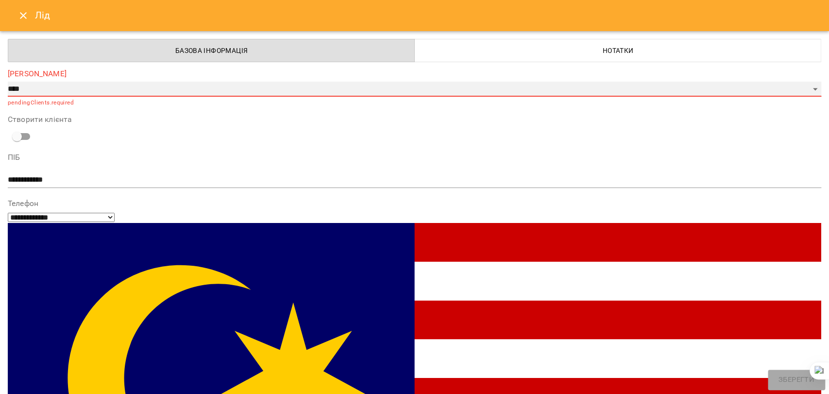
click at [18, 86] on select "**********" at bounding box center [414, 90] width 813 height 16
select select "*"
click at [8, 82] on select "**********" at bounding box center [414, 90] width 813 height 16
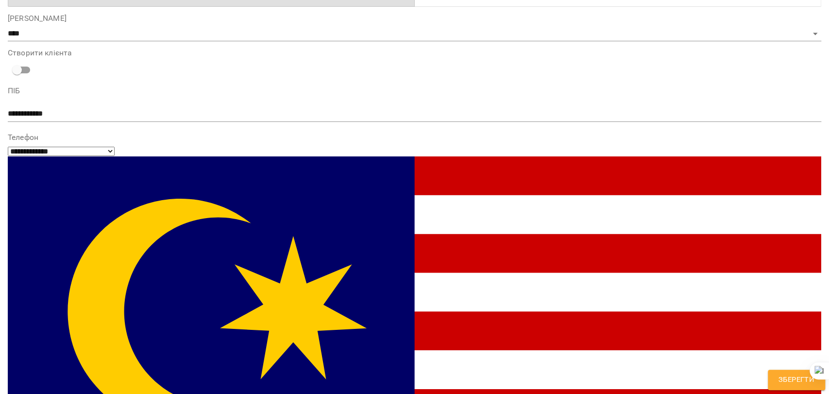
scroll to position [56, 0]
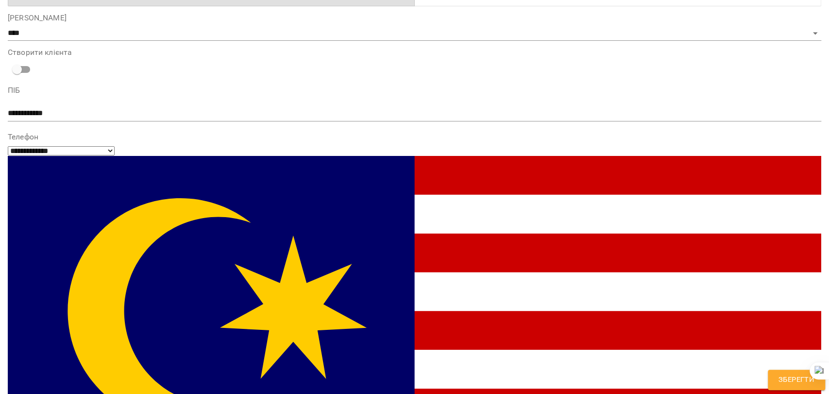
paste input "**********"
type input "**********"
drag, startPoint x: 126, startPoint y: 257, endPoint x: 160, endPoint y: 256, distance: 34.0
click at [781, 378] on span "Зберегти" at bounding box center [796, 379] width 36 height 13
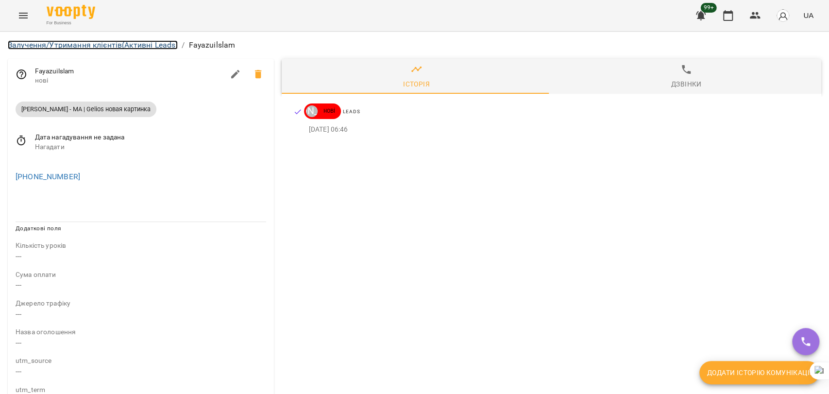
click at [144, 42] on link "Залучення/Утримання клієнтів (Активні Leads)" at bounding box center [93, 44] width 170 height 9
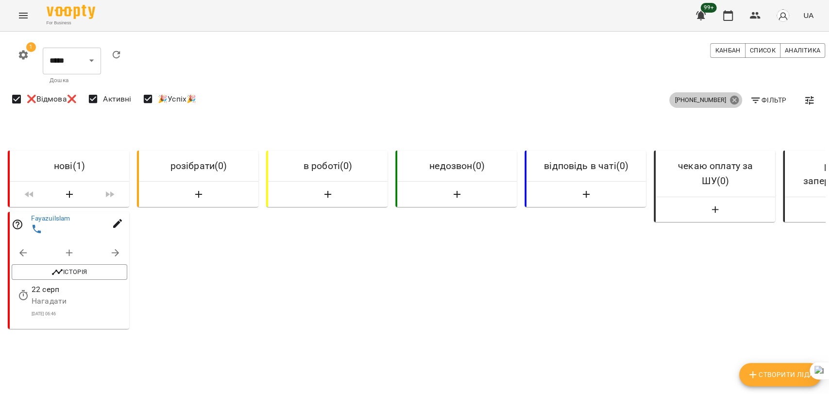
click at [730, 100] on icon at bounding box center [734, 100] width 9 height 9
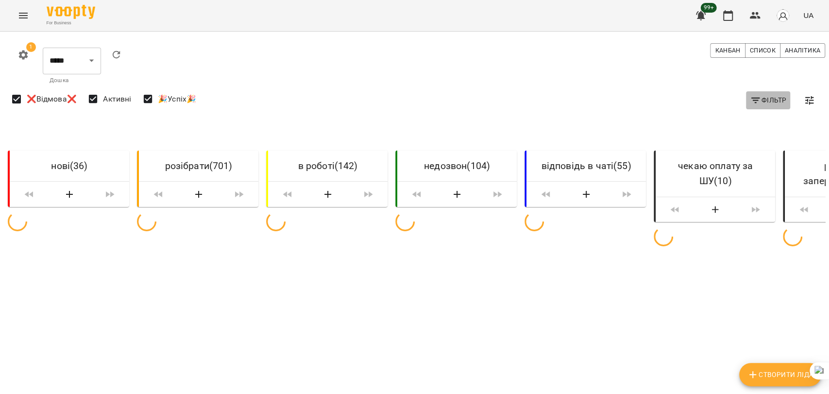
click at [752, 98] on icon "button" at bounding box center [756, 101] width 12 height 12
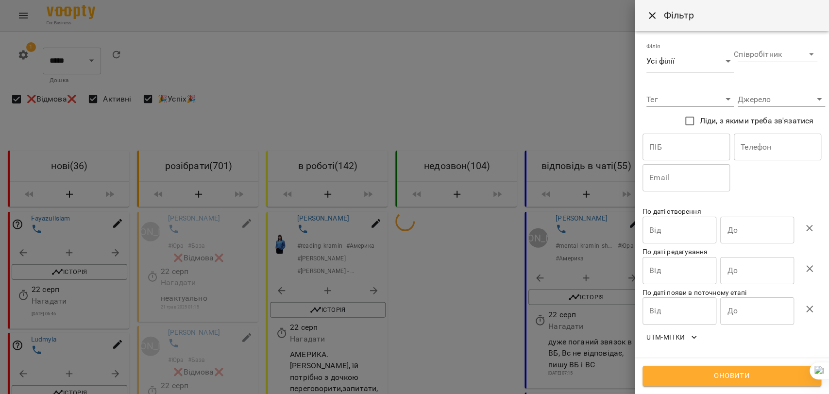
click at [751, 148] on input "text" at bounding box center [777, 146] width 87 height 27
paste input "**********"
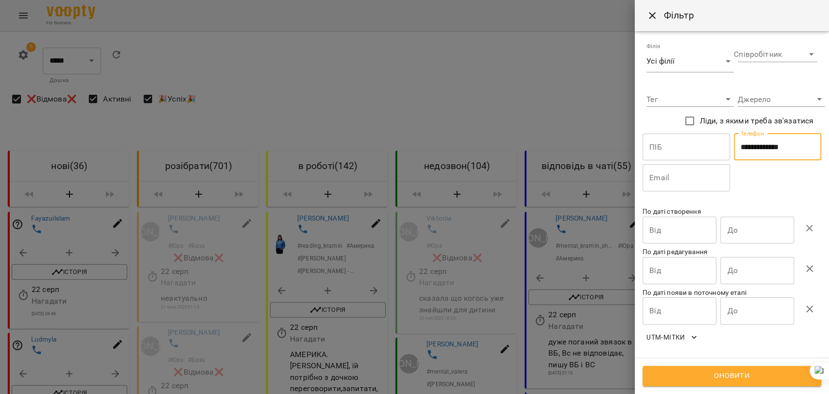
type input "**********"
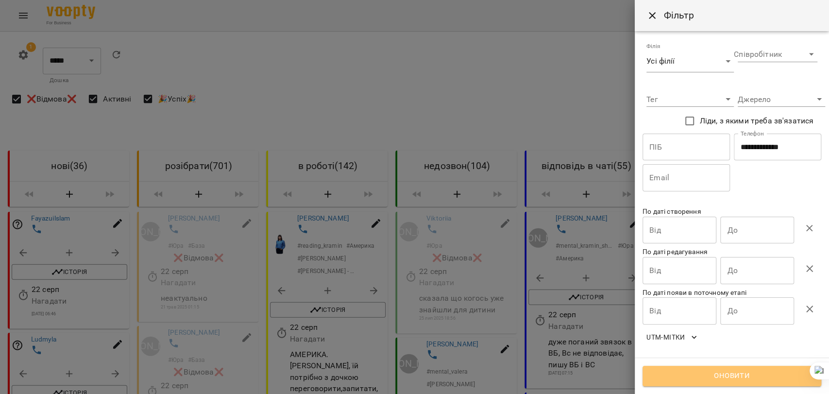
click at [713, 373] on span "Оновити" at bounding box center [731, 375] width 157 height 13
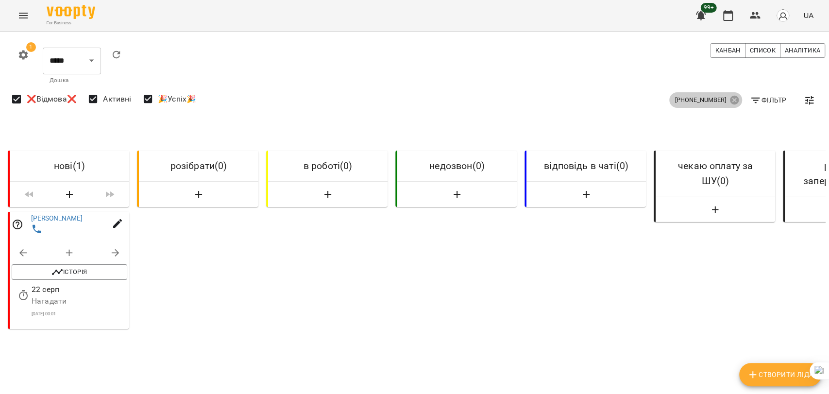
click at [730, 102] on icon at bounding box center [734, 100] width 9 height 9
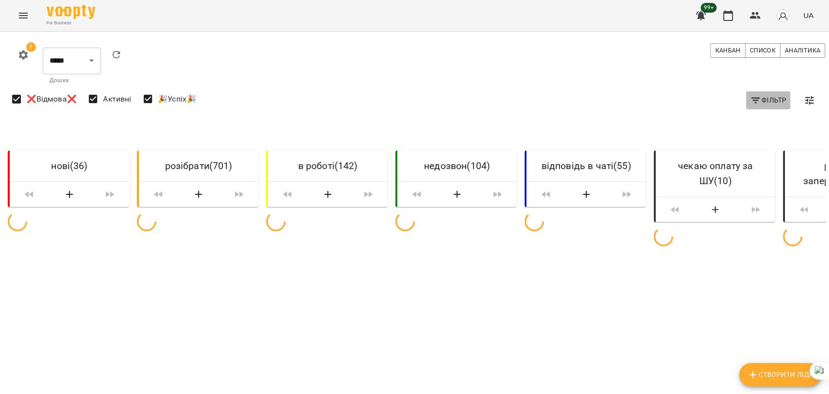
click at [760, 95] on span "Фільтр" at bounding box center [768, 100] width 36 height 12
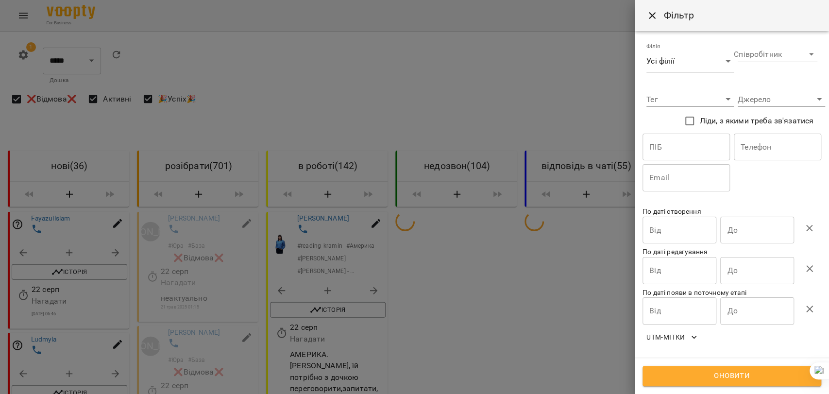
click at [757, 153] on input "text" at bounding box center [777, 146] width 87 height 27
paste input "text"
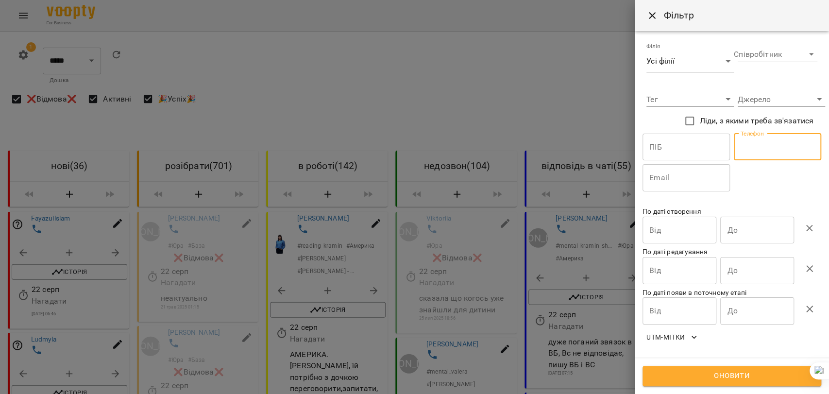
click at [712, 366] on button "Оновити" at bounding box center [731, 376] width 179 height 20
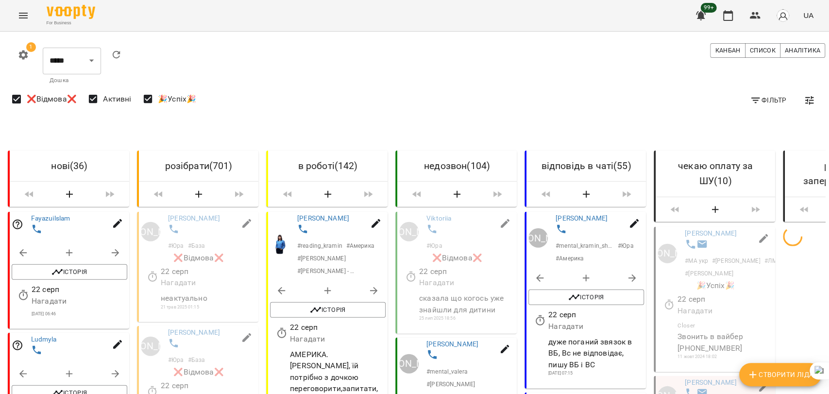
click at [764, 99] on span "Фільтр" at bounding box center [768, 100] width 36 height 12
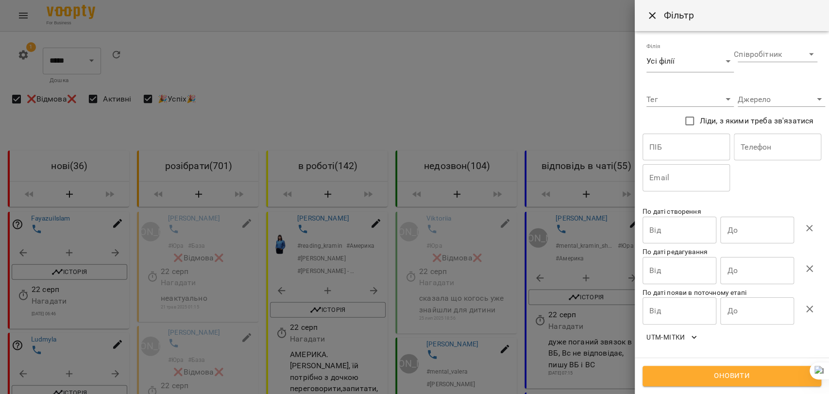
click at [784, 150] on input "text" at bounding box center [777, 146] width 87 height 27
click at [707, 367] on button "Оновити" at bounding box center [731, 376] width 179 height 20
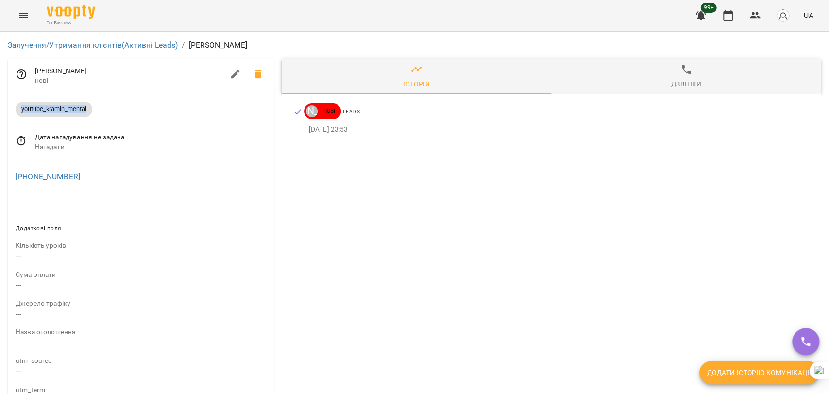
drag, startPoint x: 90, startPoint y: 110, endPoint x: 36, endPoint y: 119, distance: 54.2
click at [11, 110] on div "youtube_kramin_mental" at bounding box center [141, 109] width 266 height 32
copy span "youtube_kramin_mental"
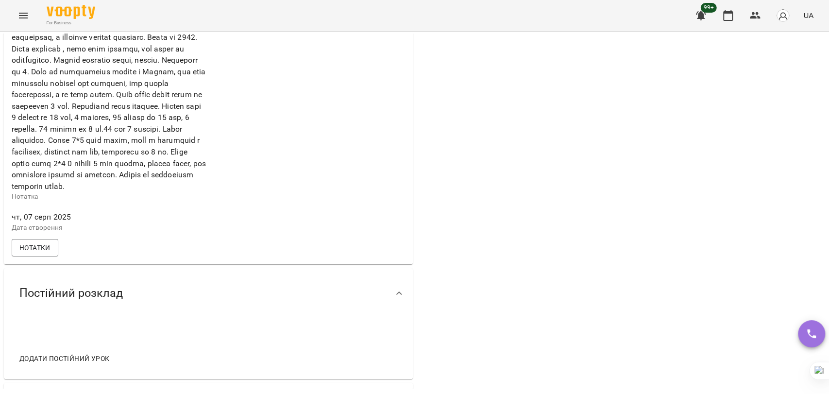
scroll to position [647, 0]
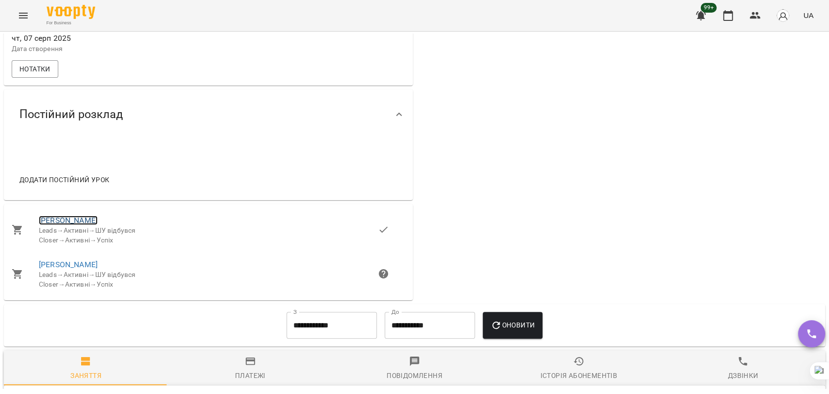
click at [51, 225] on link "[PERSON_NAME]" at bounding box center [68, 220] width 59 height 9
